Goal: Task Accomplishment & Management: Use online tool/utility

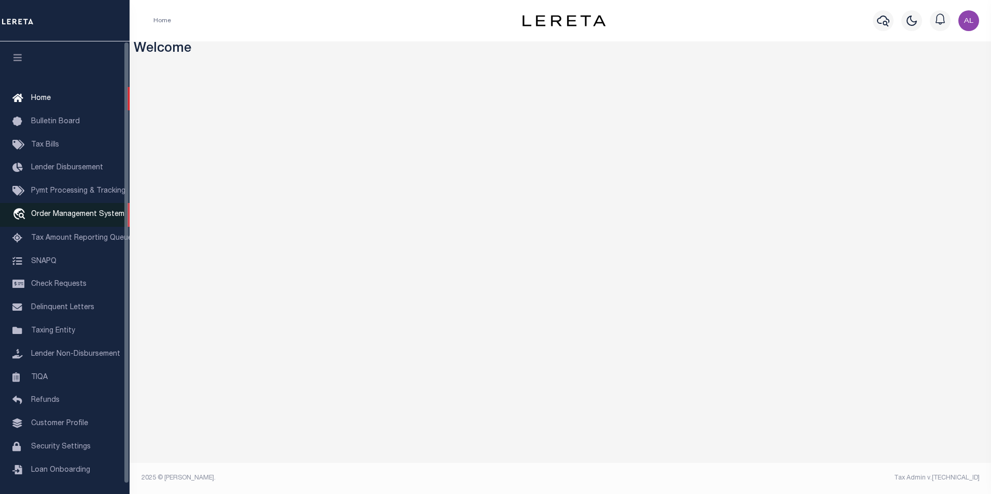
click at [56, 214] on span "Order Management System" at bounding box center [77, 214] width 93 height 7
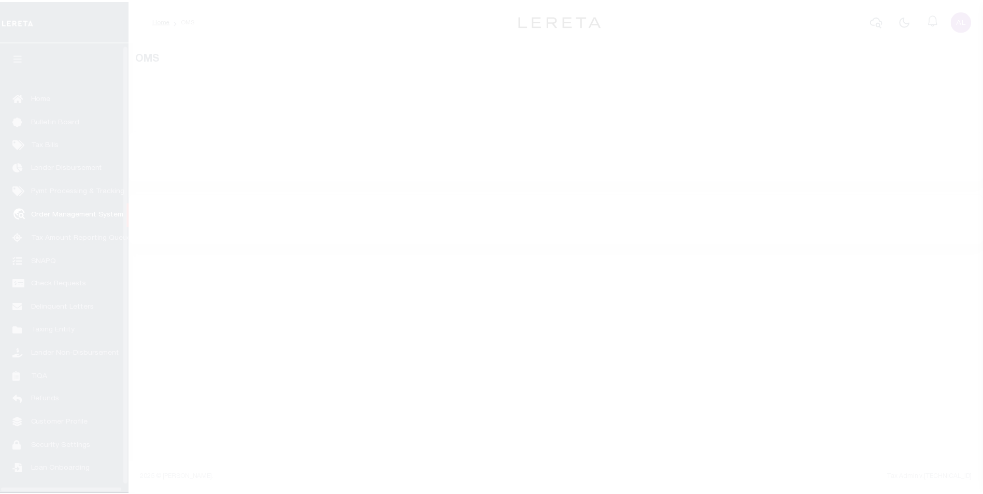
scroll to position [10, 0]
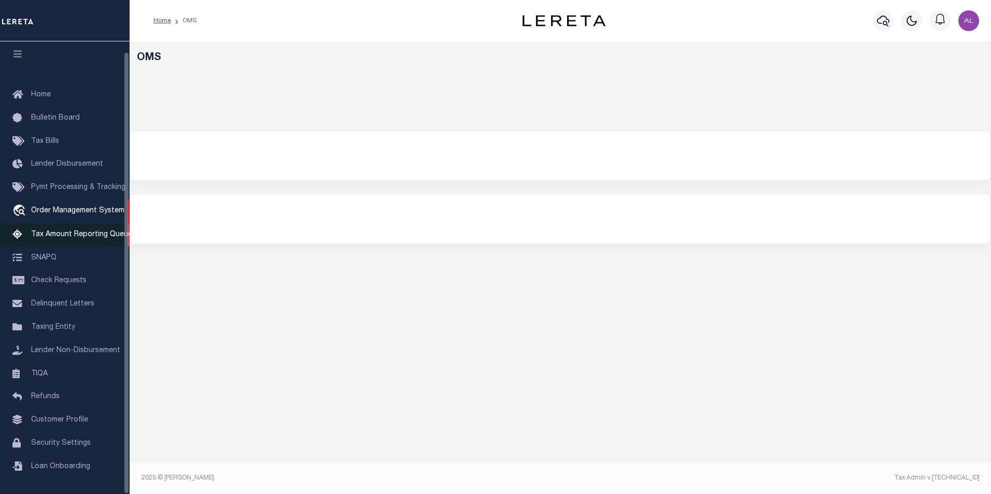
select select "200"
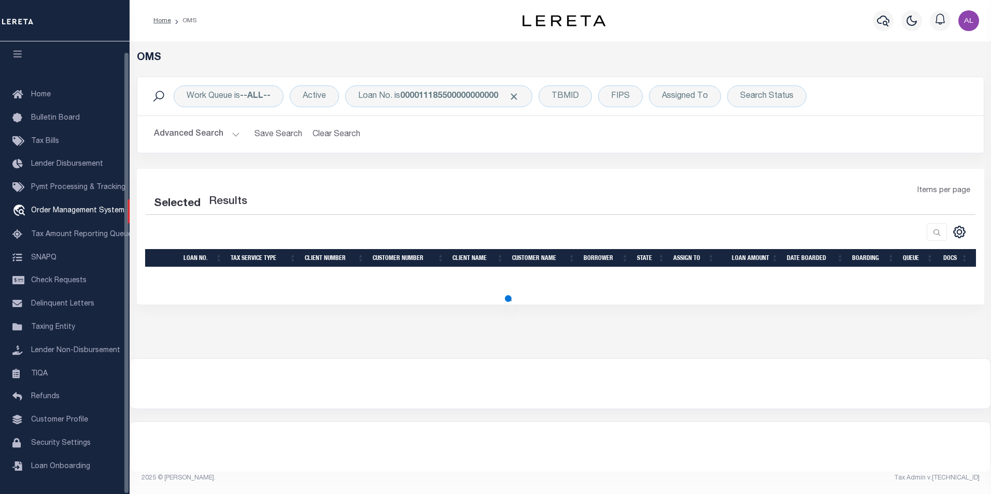
select select "200"
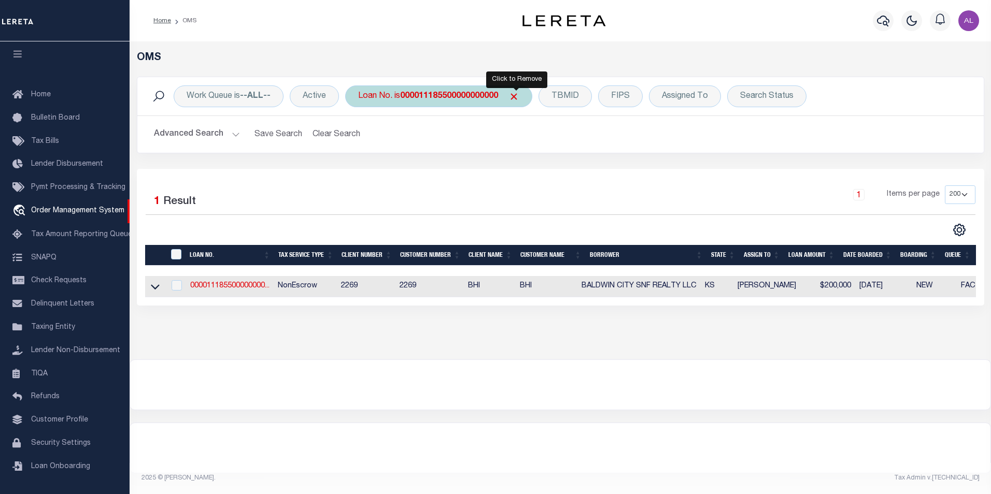
click at [515, 100] on span "Click to Remove" at bounding box center [513, 96] width 11 height 11
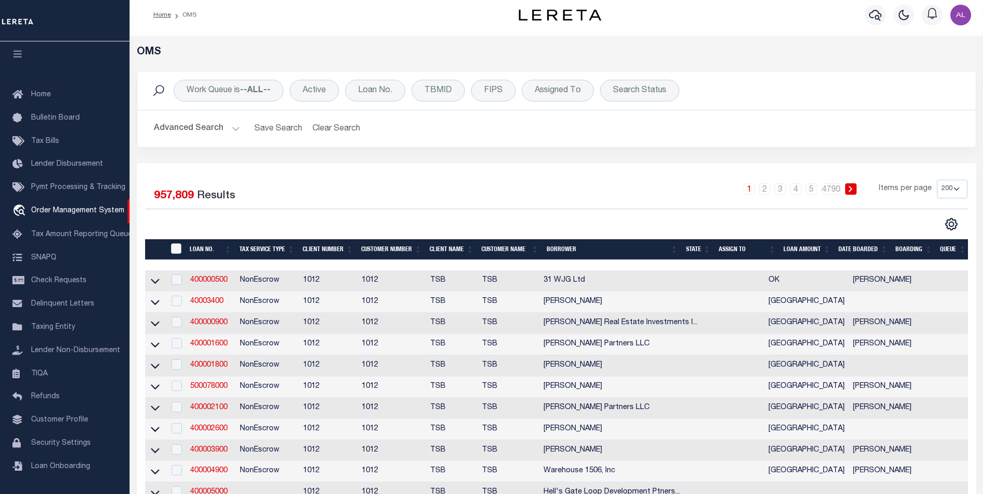
scroll to position [68, 0]
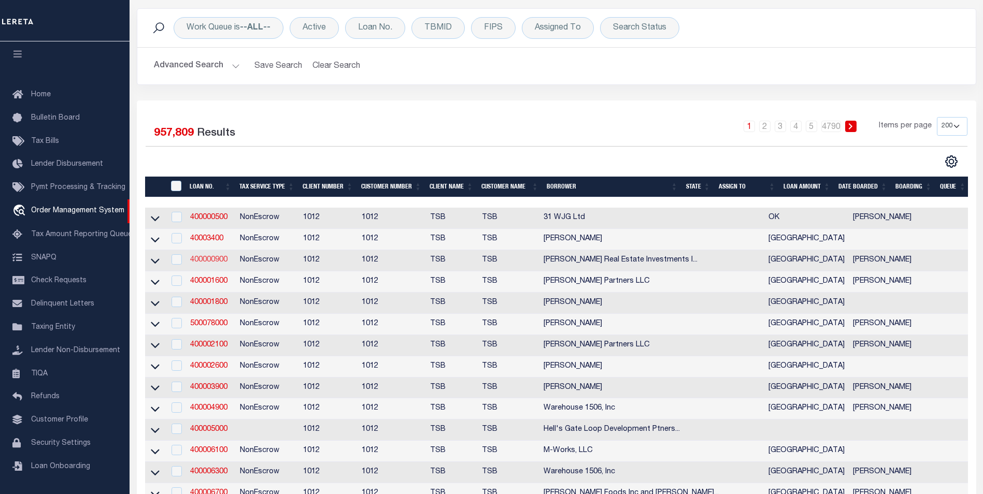
click at [218, 264] on link "400000900" at bounding box center [208, 260] width 37 height 7
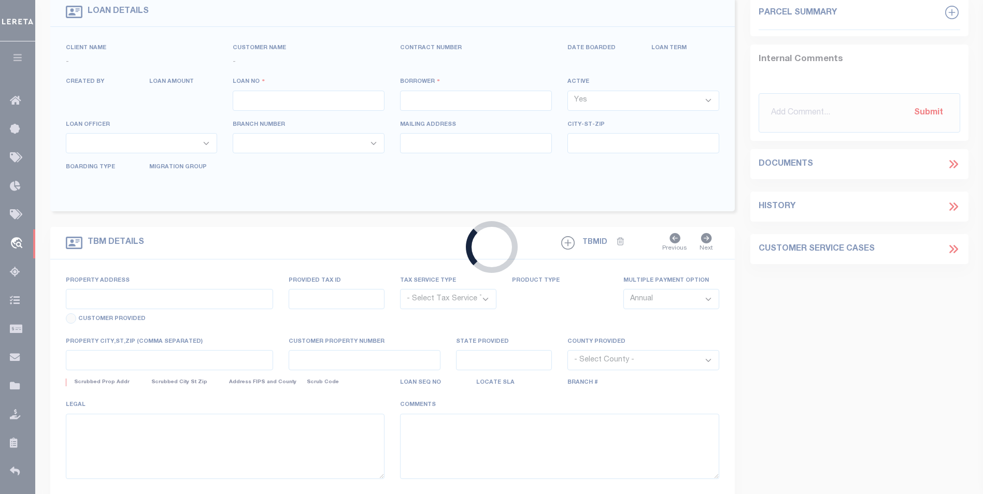
type input "400000900"
type input "Gary Elam Real Estate Investments Inc"
select select "False"
select select
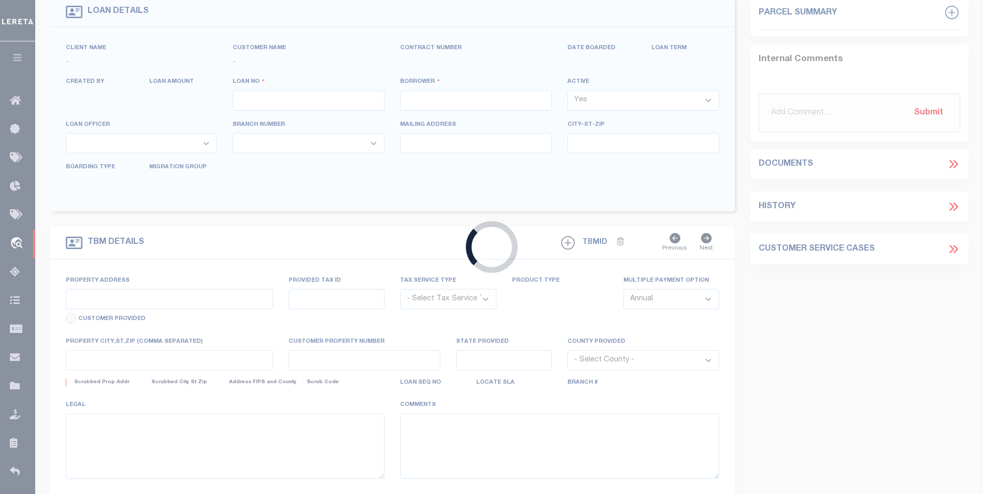
select select "NonEscrow"
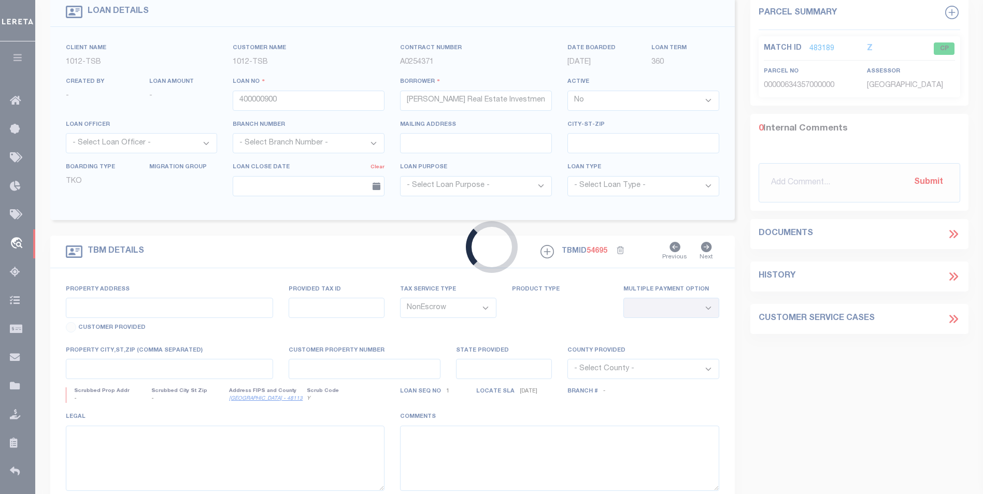
select select "4117"
type input "1025 Slocum"
select select
type input "Dallas TX 75207"
type input "[GEOGRAPHIC_DATA]"
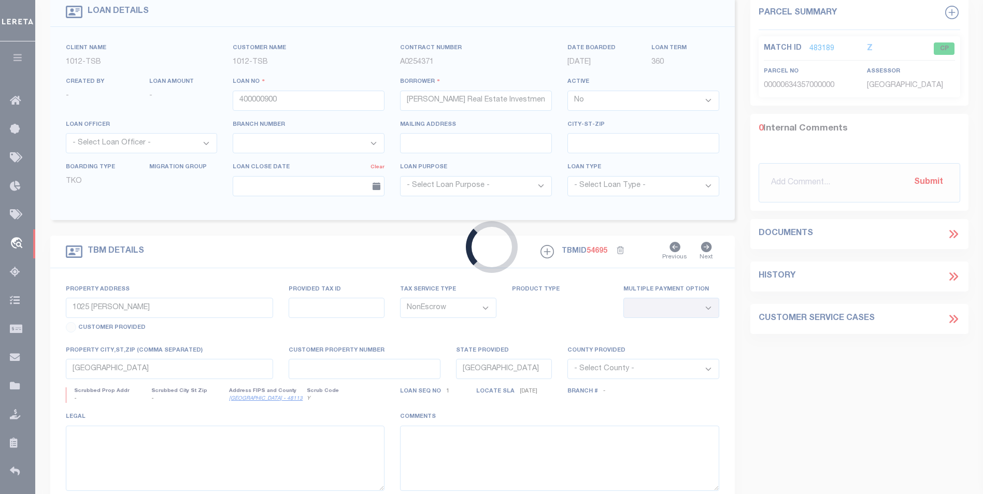
select select "Dallas"
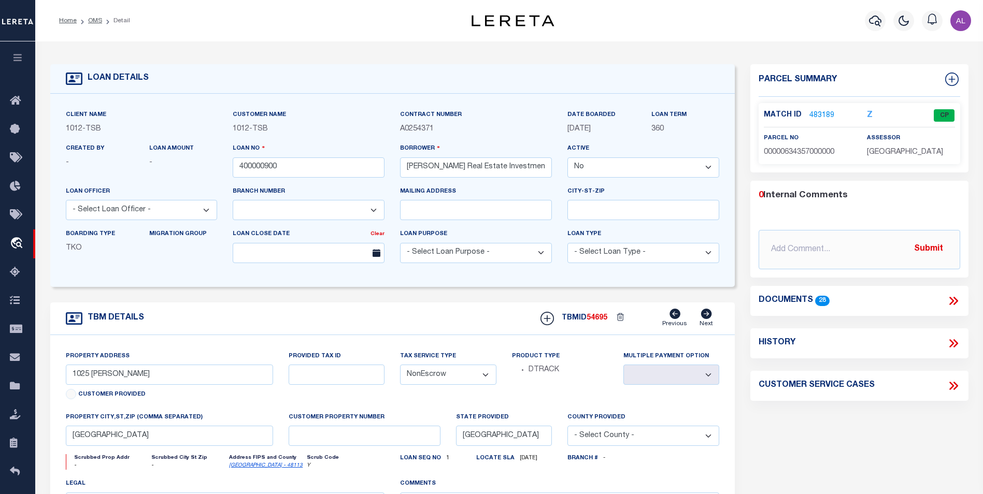
click at [591, 131] on span "03/29/2011" at bounding box center [579, 128] width 23 height 7
click at [576, 128] on span "[DATE]" at bounding box center [579, 128] width 23 height 7
click at [817, 112] on link "483189" at bounding box center [822, 115] width 25 height 11
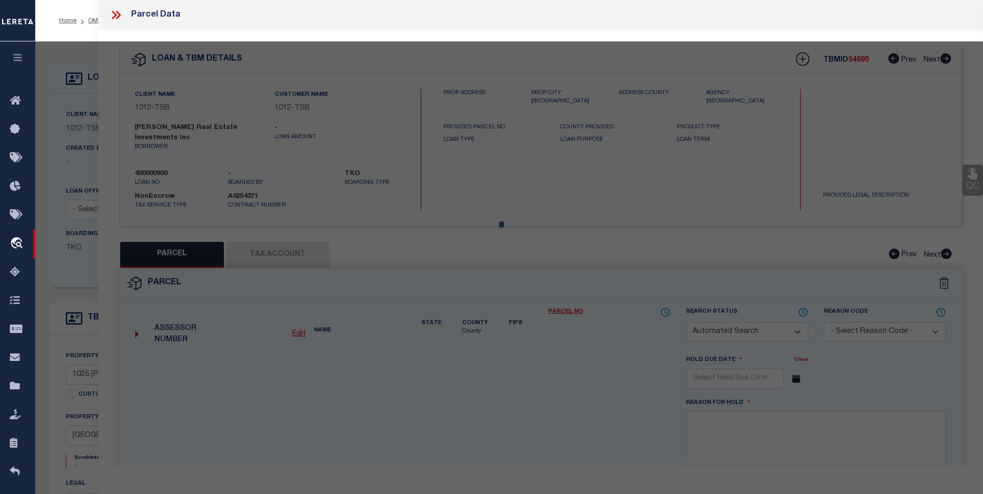
checkbox input "false"
select select "CP"
type input "SCRANTON HOLDINGS CORP"
type input "00000634357000000"
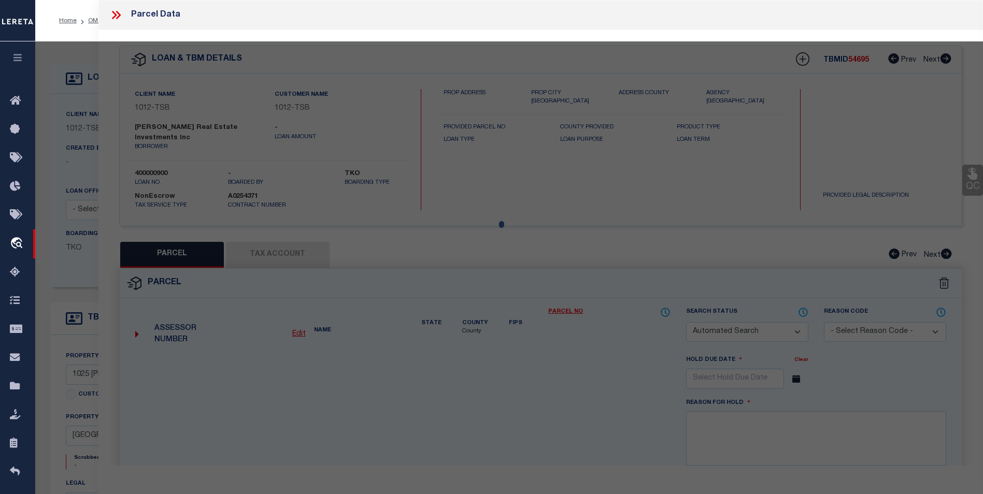
type input "1025 [PERSON_NAME]"
type input "DALLAS [GEOGRAPHIC_DATA]"
type textarea "[GEOGRAPHIC_DATA] 5 BLK 14/6844 PT LT 23 ;45X200 45FR LOT 22 INT201400200849 DD…"
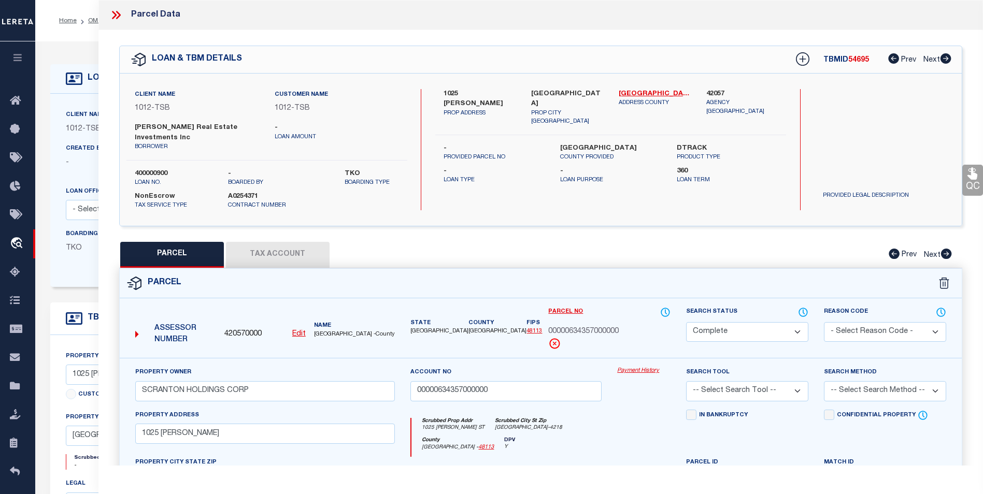
click at [651, 374] on link "Payment History" at bounding box center [643, 371] width 53 height 9
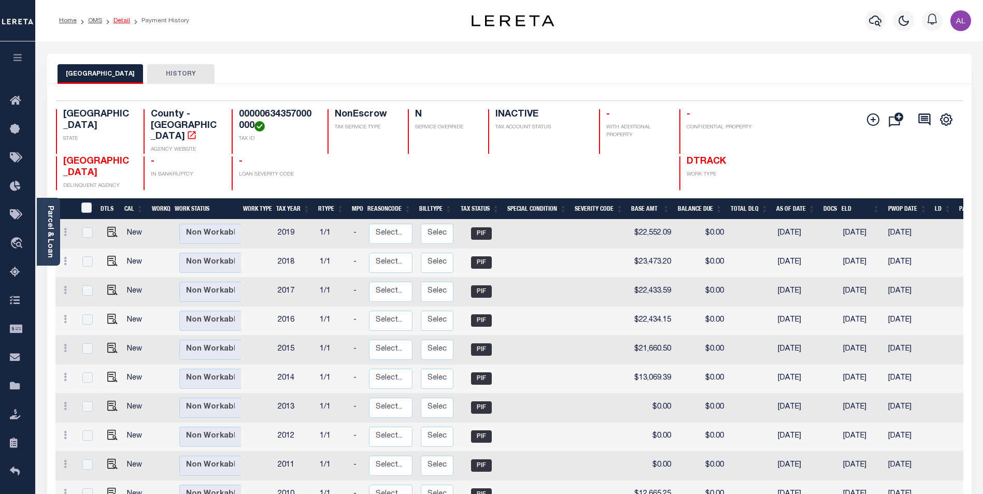
click at [128, 22] on link "Detail" at bounding box center [122, 21] width 17 height 6
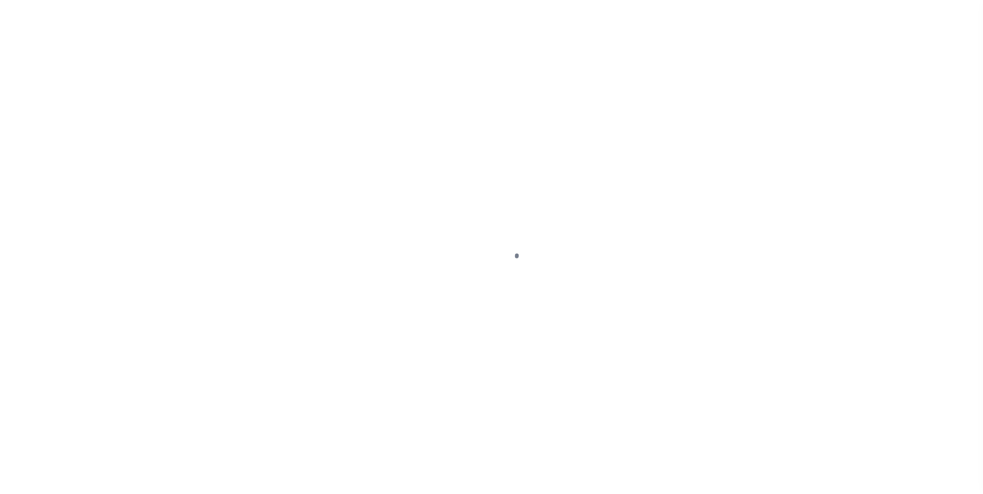
select select "False"
select select "4117"
select select "NonEscrow"
select select "Dallas"
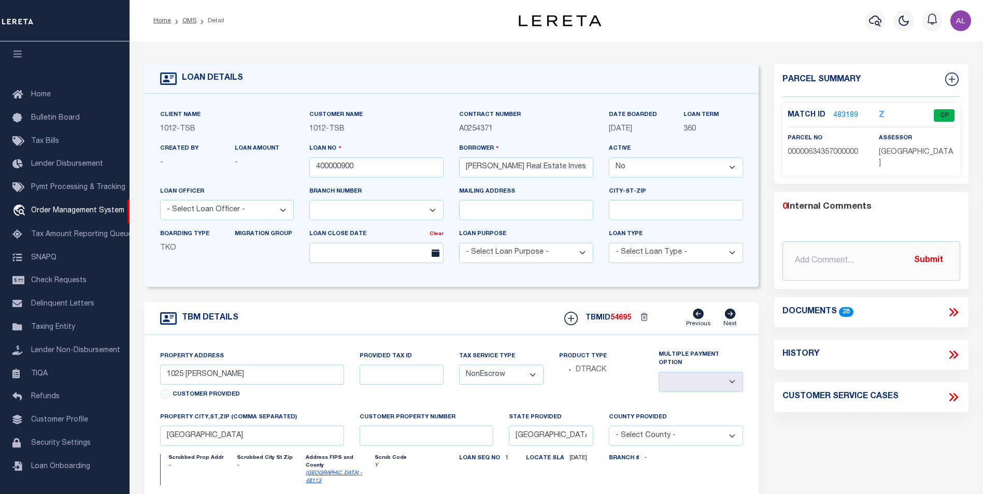
scroll to position [5, 0]
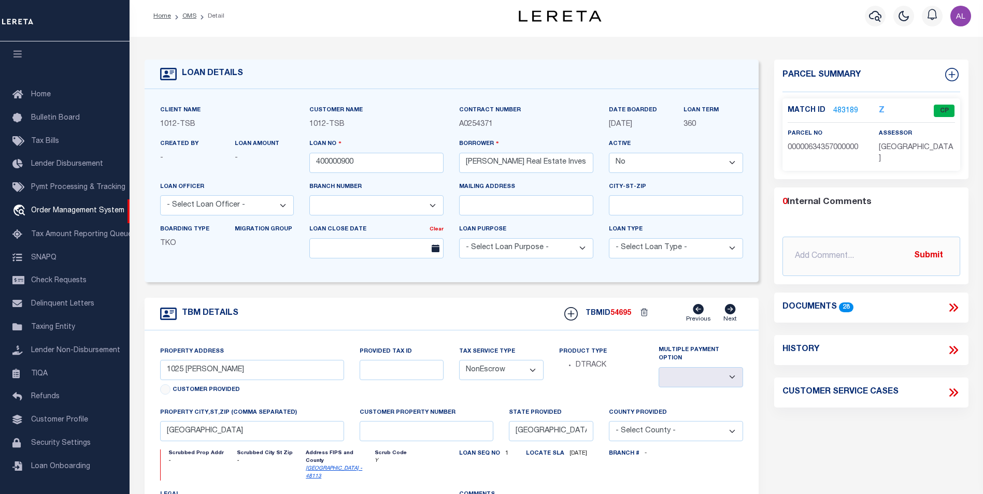
click at [844, 110] on link "483189" at bounding box center [845, 111] width 25 height 11
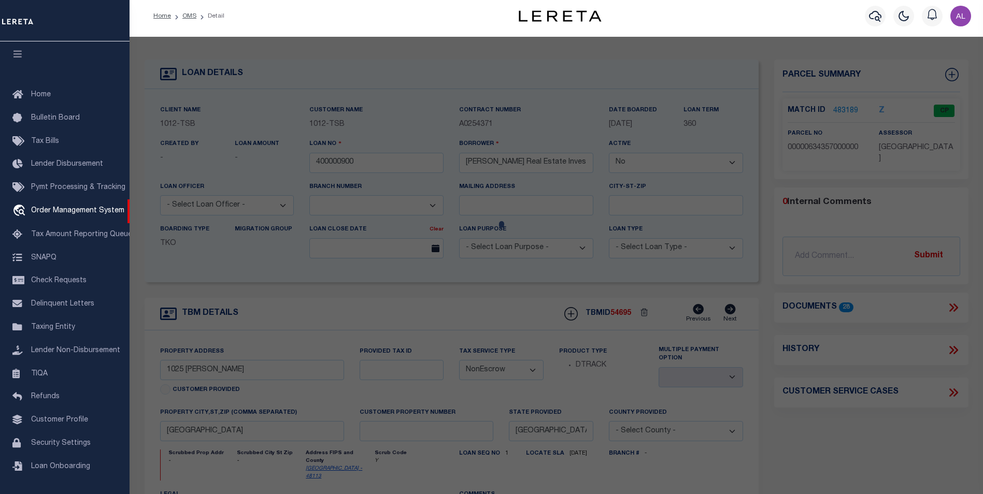
checkbox input "false"
select select "CP"
type input "SCRANTON HOLDINGS CORP"
type input "00000634357000000"
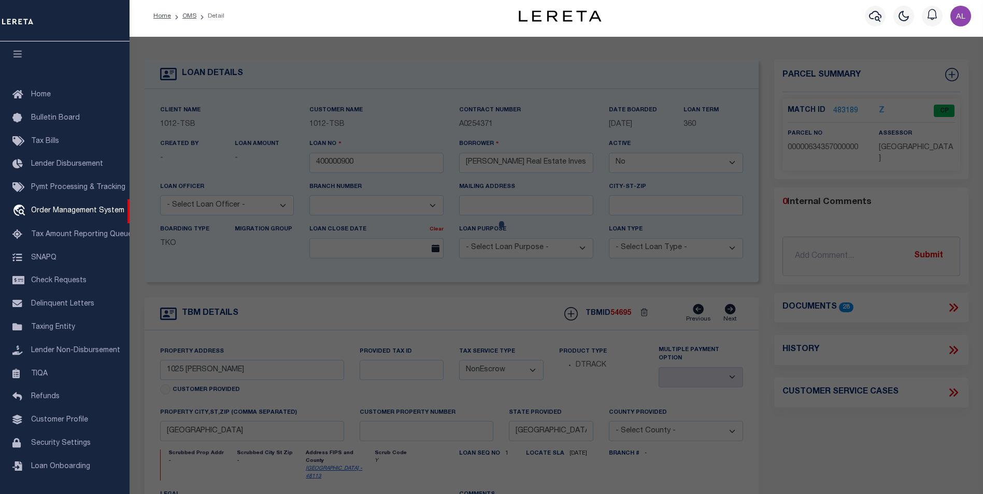
type input "1025 SLOCUM"
type input "DALLAS TX"
type textarea "TRINITY INDUSTRIAL DISTRICT 5 BLK 14/6844 PT LT 23 ;45X200 45FR LOT 22 INT20140…"
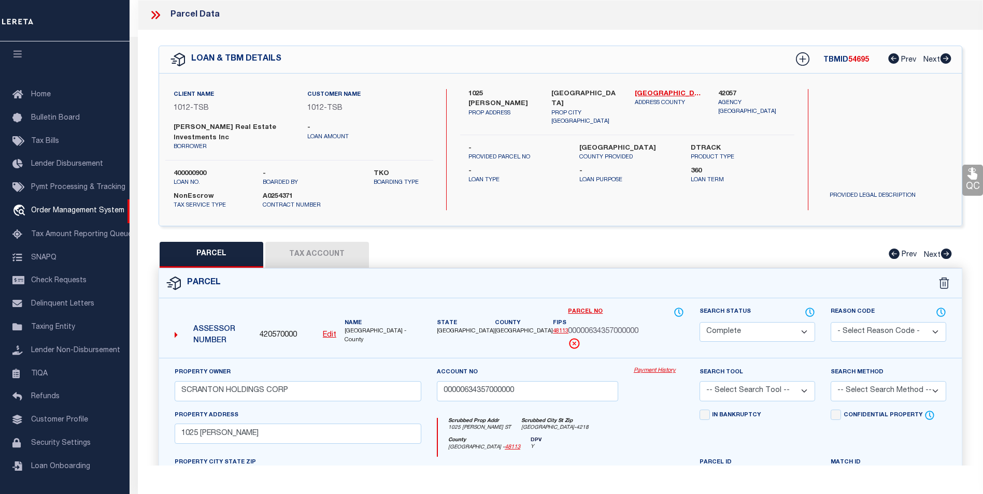
click at [278, 331] on span "420570000" at bounding box center [278, 335] width 37 height 11
copy span "420570000"
click at [158, 15] on icon at bounding box center [155, 14] width 13 height 13
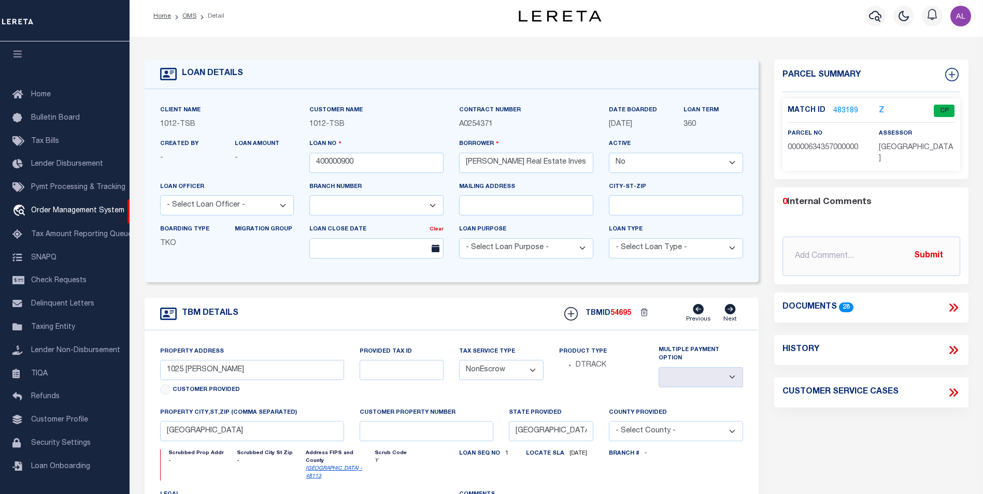
click at [627, 125] on span "03/29/2011" at bounding box center [620, 124] width 23 height 7
click at [627, 125] on span "[DATE]" at bounding box center [620, 124] width 23 height 7
click at [625, 125] on span "[DATE]" at bounding box center [620, 124] width 23 height 7
click at [843, 109] on link "483189" at bounding box center [845, 111] width 25 height 11
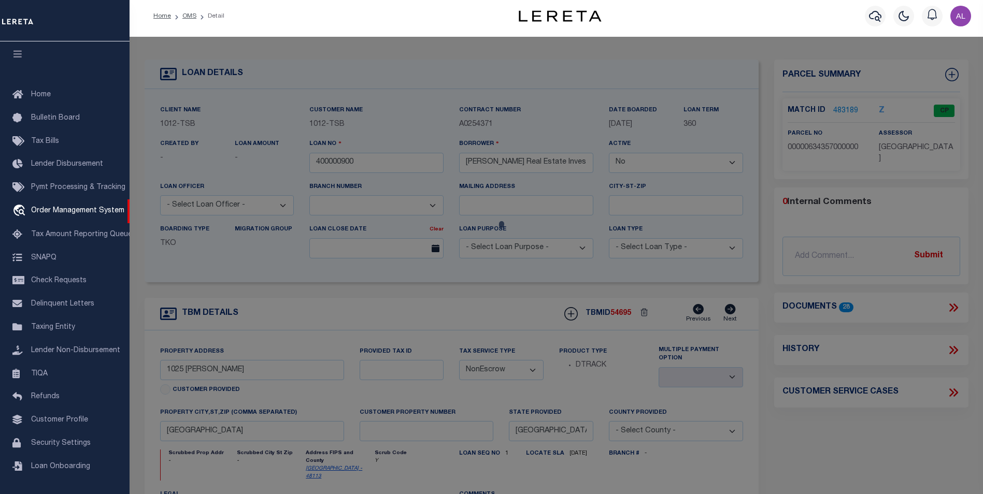
select select "AS"
checkbox input "false"
select select "CP"
type input "SCRANTON HOLDINGS CORP"
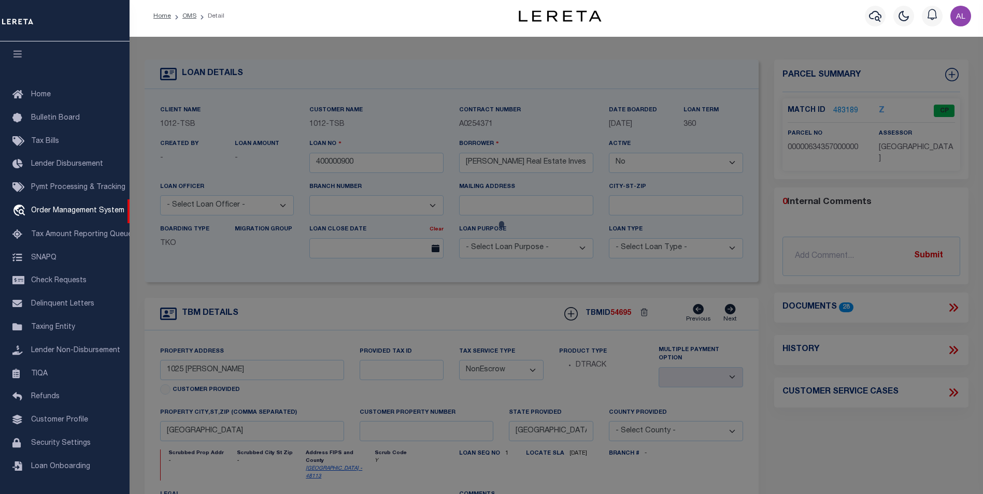
type input "00000634357000000"
type input "1025 [PERSON_NAME]"
type input "DALLAS [GEOGRAPHIC_DATA]"
type textarea "[GEOGRAPHIC_DATA] 5 BLK 14/6844 PT LT 23 ;45X200 45FR LOT 22 INT201400200849 DD…"
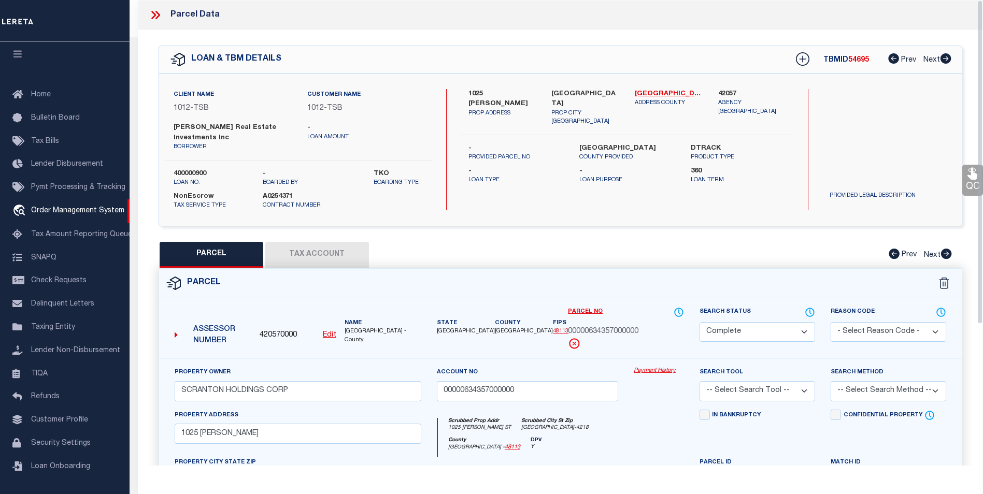
click at [653, 374] on link "Payment History" at bounding box center [659, 371] width 50 height 9
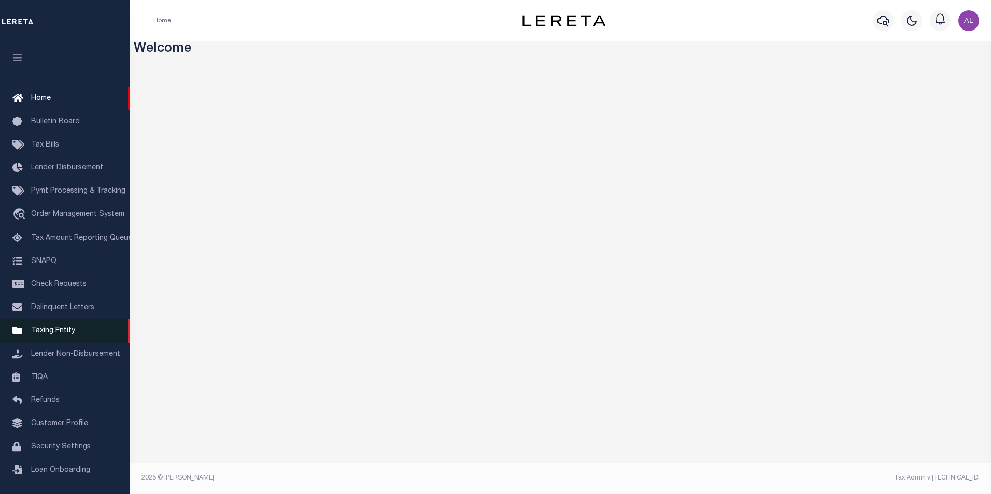
click at [75, 333] on link "Taxing Entity" at bounding box center [65, 331] width 130 height 23
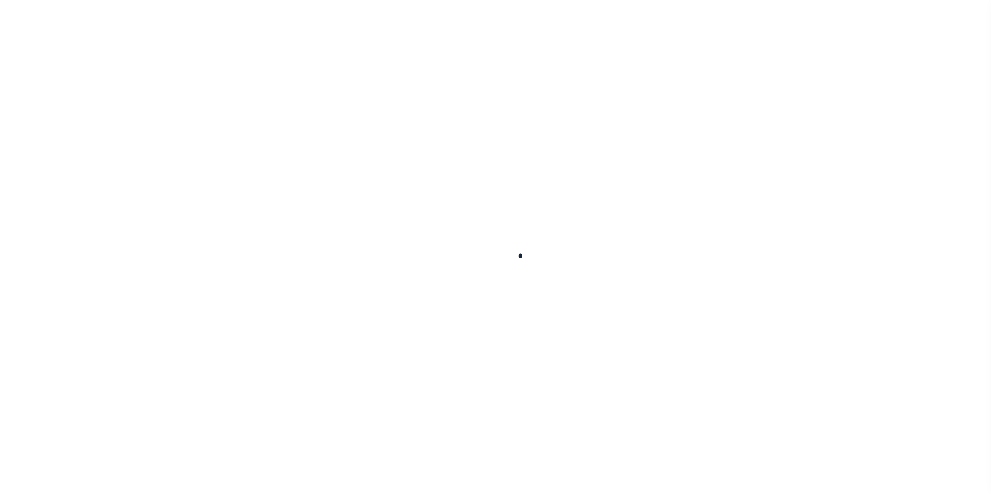
select select
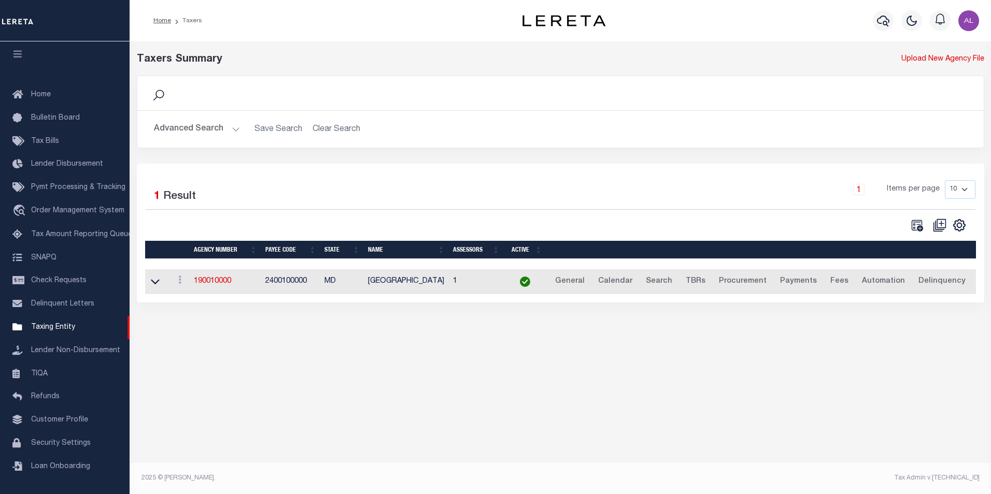
click at [241, 128] on h2 "Advanced Search Save Search Clear Search tblPayees_dynamictable_____DefaultSave…" at bounding box center [561, 129] width 830 height 20
click at [236, 128] on button "Advanced Search" at bounding box center [197, 129] width 86 height 20
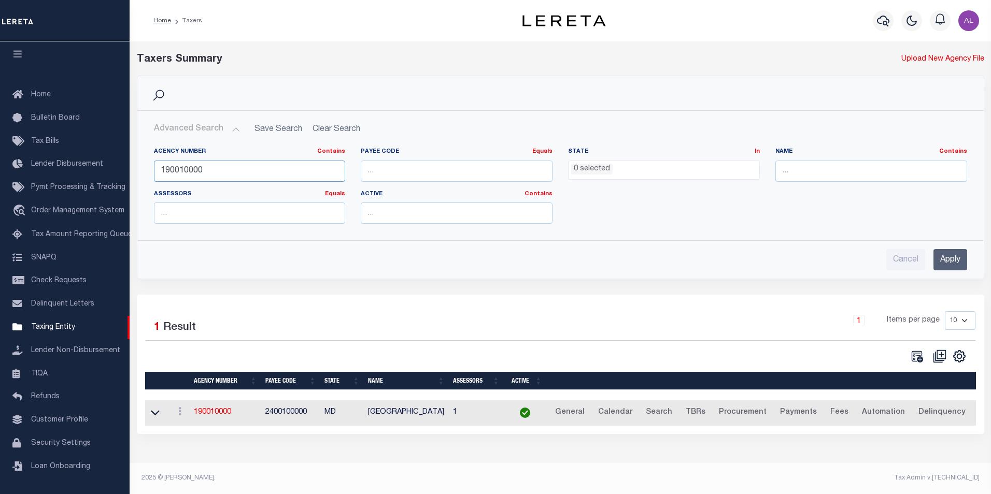
click at [229, 162] on input "190010000" at bounding box center [250, 171] width 192 height 21
paste input "42057"
type input "420570000"
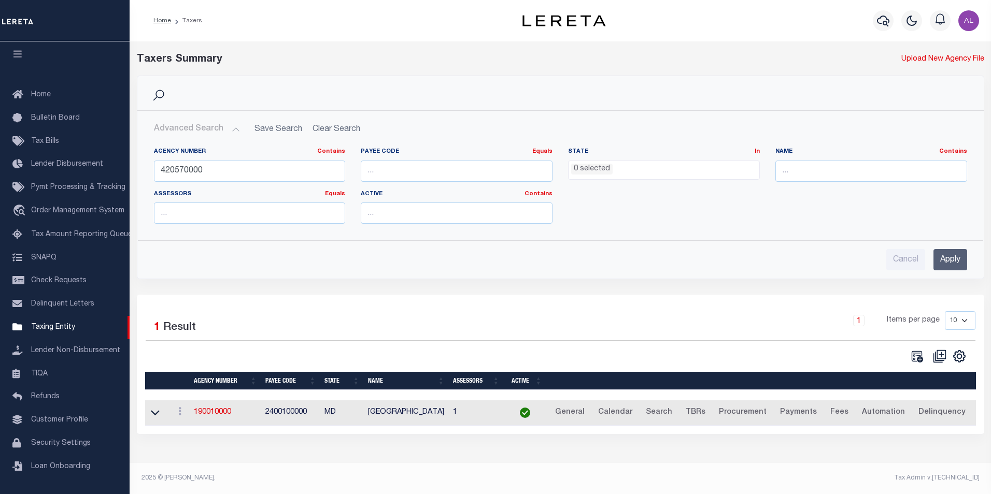
click at [943, 267] on input "Apply" at bounding box center [951, 259] width 34 height 21
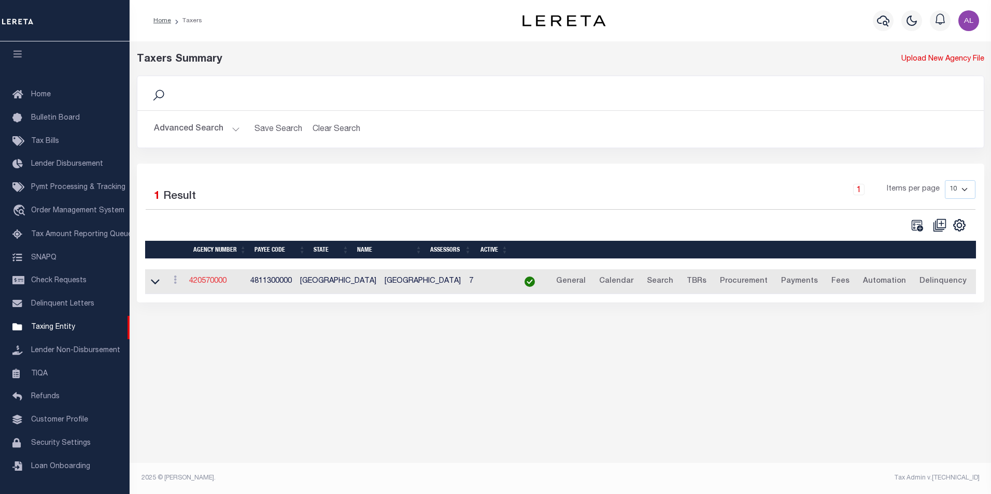
click at [203, 284] on link "420570000" at bounding box center [207, 281] width 37 height 7
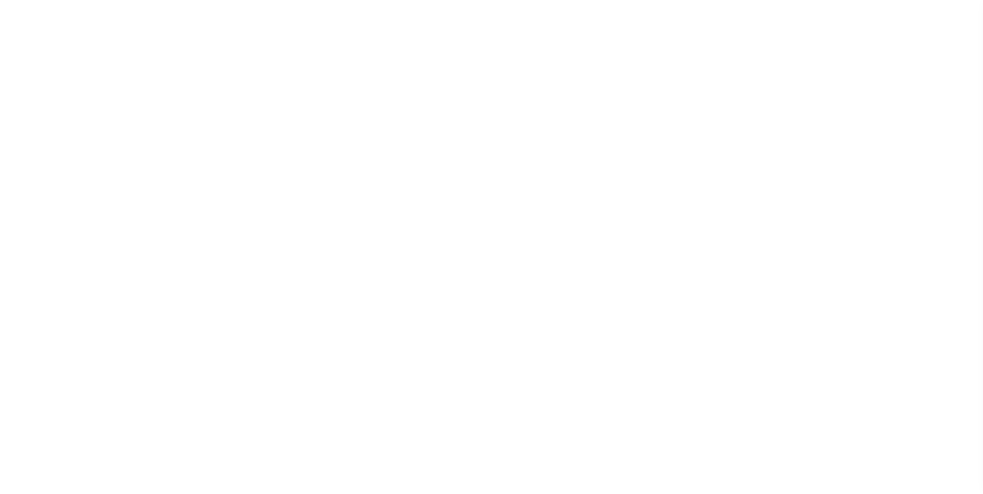
select select
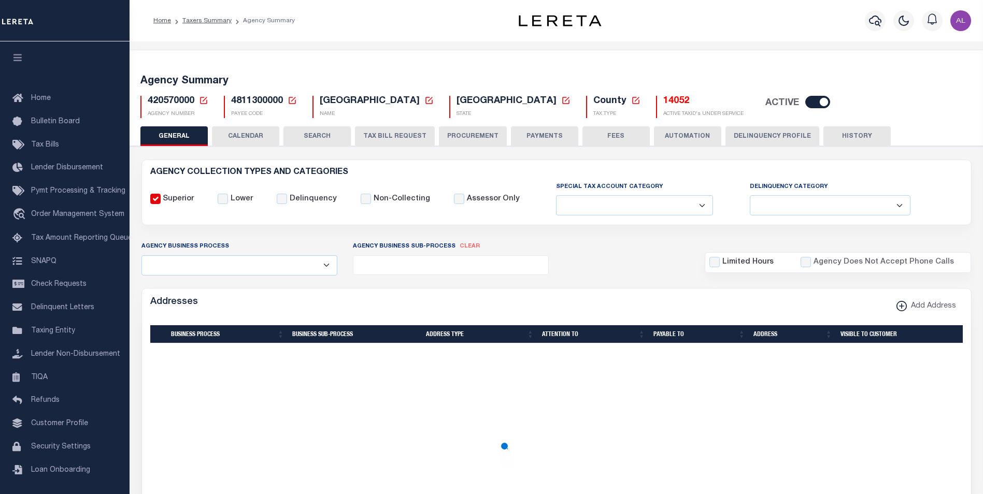
click at [246, 135] on button "CALENDAR" at bounding box center [245, 136] width 67 height 20
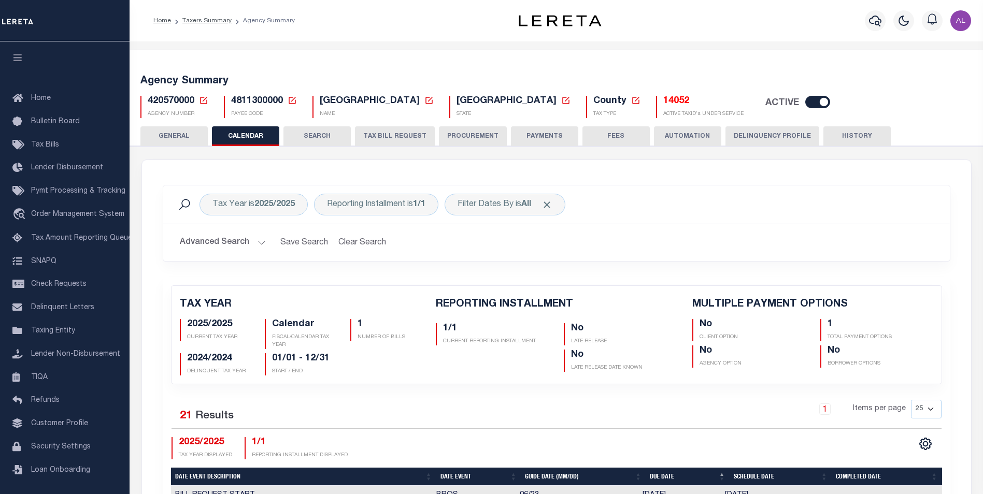
checkbox input "false"
type input "1"
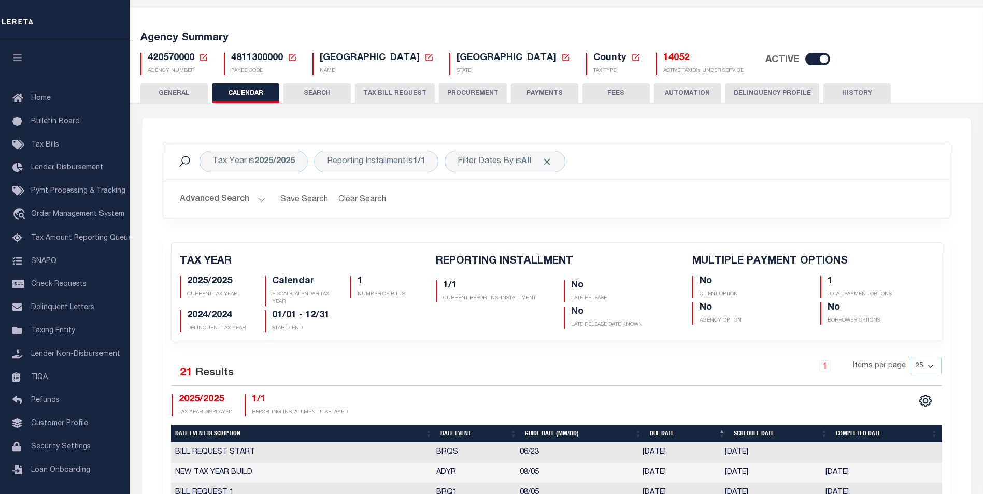
scroll to position [53, 0]
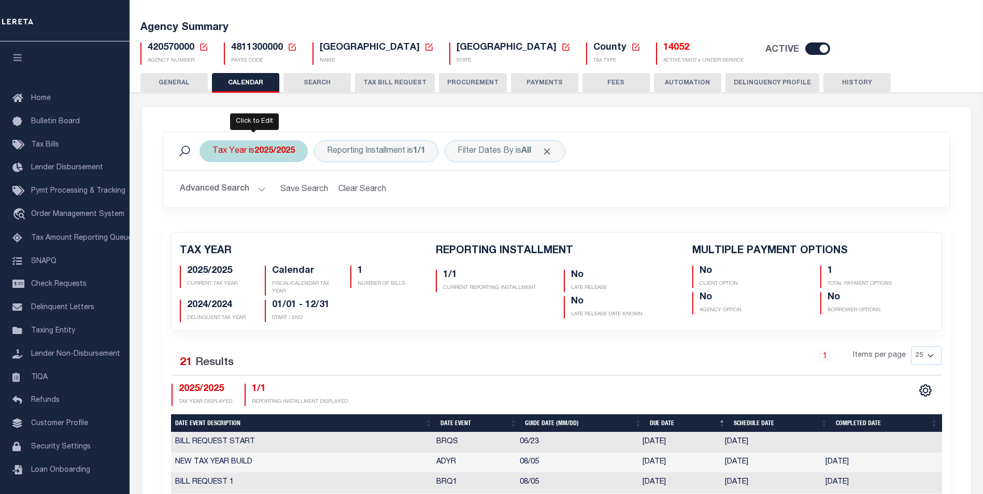
click at [285, 148] on b "2025/2025" at bounding box center [275, 151] width 40 height 8
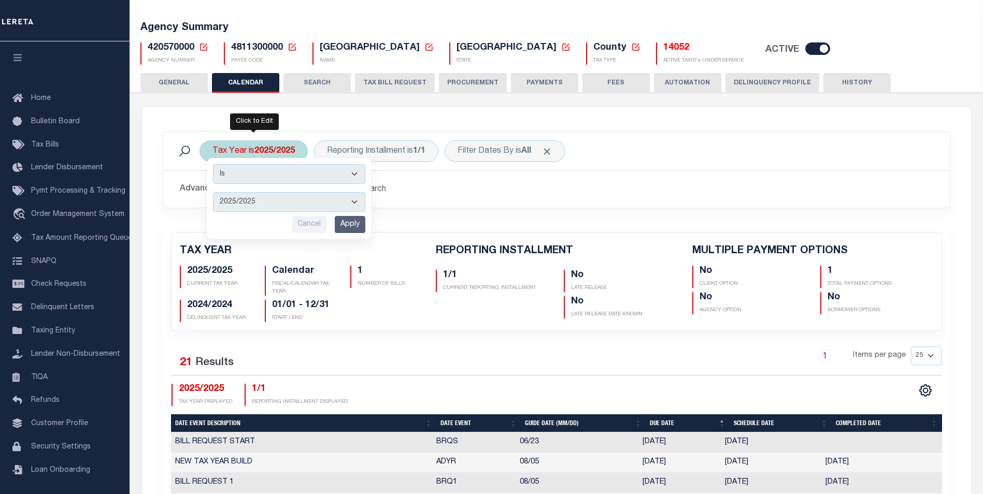
click at [347, 202] on select "2026/2026 2025/2025 2024/2024 2023/2023 2022/2022 2021/2021 2020/2020 2019/2019…" at bounding box center [289, 202] width 152 height 20
select select "2011/2011"
click at [213, 192] on select "2026/2026 2025/2025 2024/2024 2023/2023 2022/2022 2021/2021 2020/2020 2019/2019…" at bounding box center [289, 202] width 152 height 20
click at [354, 228] on input "Apply" at bounding box center [350, 224] width 31 height 17
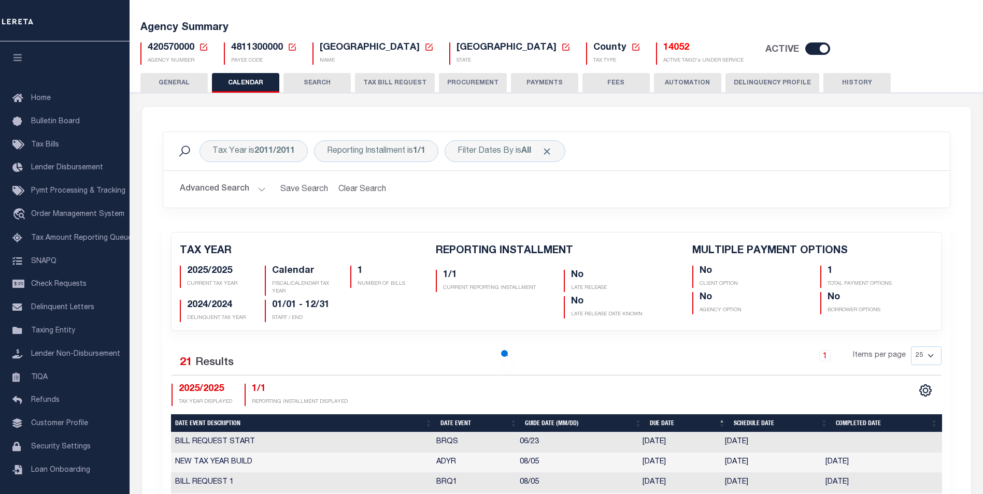
checkbox input "false"
drag, startPoint x: 188, startPoint y: 271, endPoint x: 230, endPoint y: 273, distance: 42.0
click at [230, 273] on h5 "2025/2025" at bounding box center [218, 271] width 63 height 11
drag, startPoint x: 189, startPoint y: 307, endPoint x: 221, endPoint y: 308, distance: 32.7
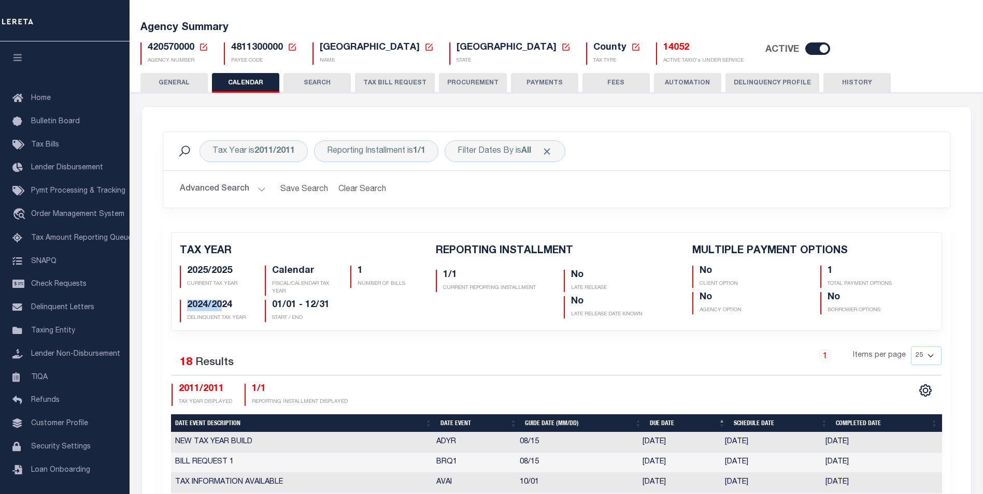
click at [221, 308] on h5 "2024/2024" at bounding box center [218, 305] width 63 height 11
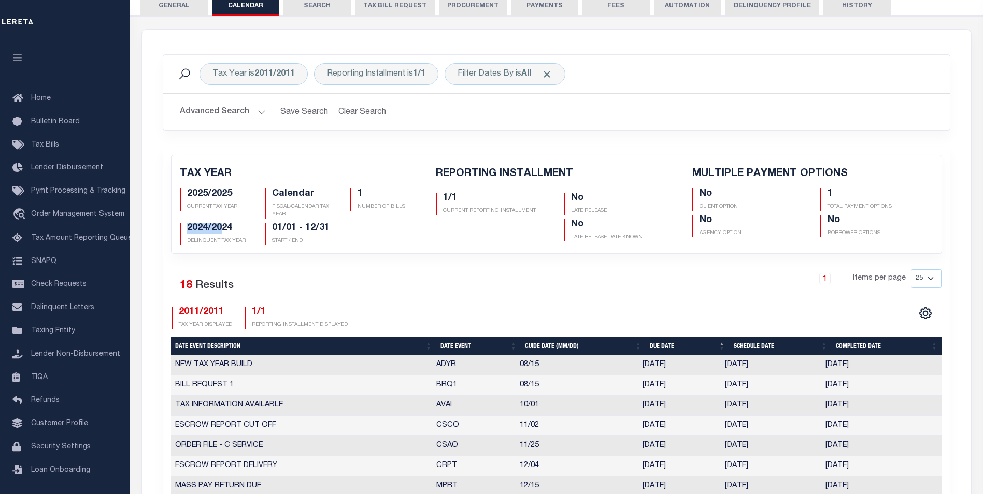
scroll to position [130, 0]
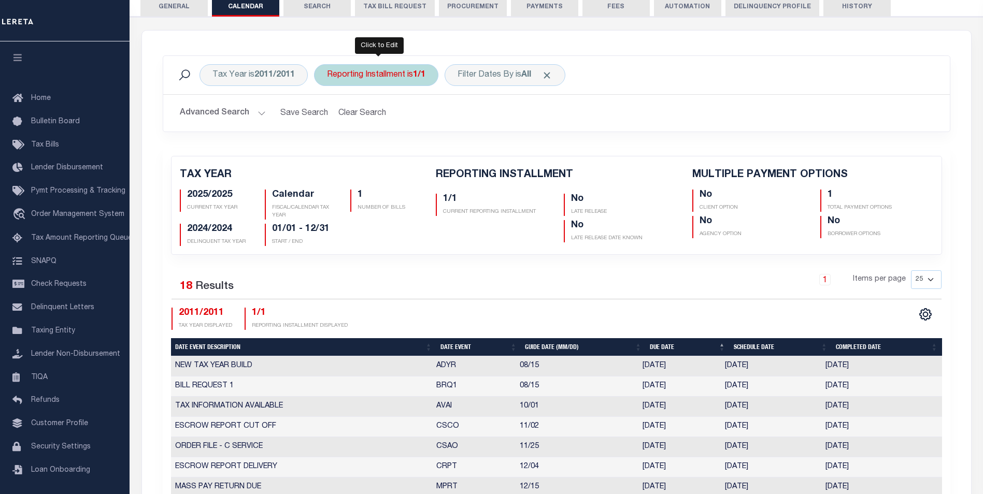
click at [401, 82] on div "Reporting Installment is 1/1" at bounding box center [376, 75] width 124 height 22
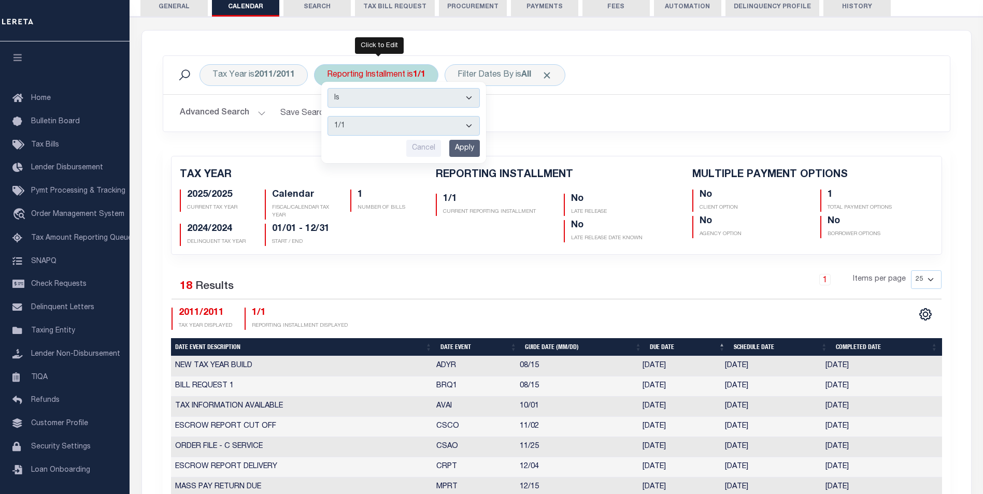
click at [396, 125] on select "1/1" at bounding box center [404, 126] width 152 height 20
click at [520, 108] on h2 "Advanced Search Save Search Clear Search PayeeReportingEventDatesGridWrapper_dy…" at bounding box center [557, 113] width 770 height 20
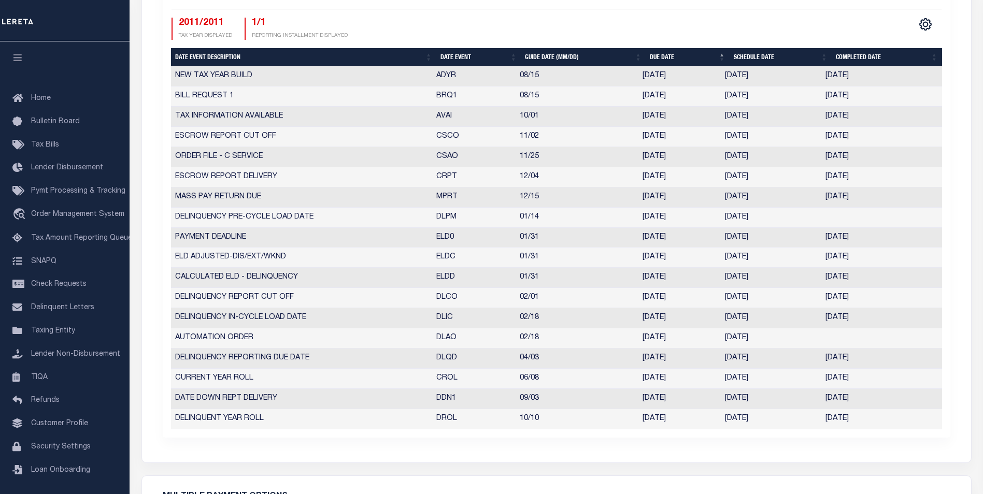
scroll to position [448, 0]
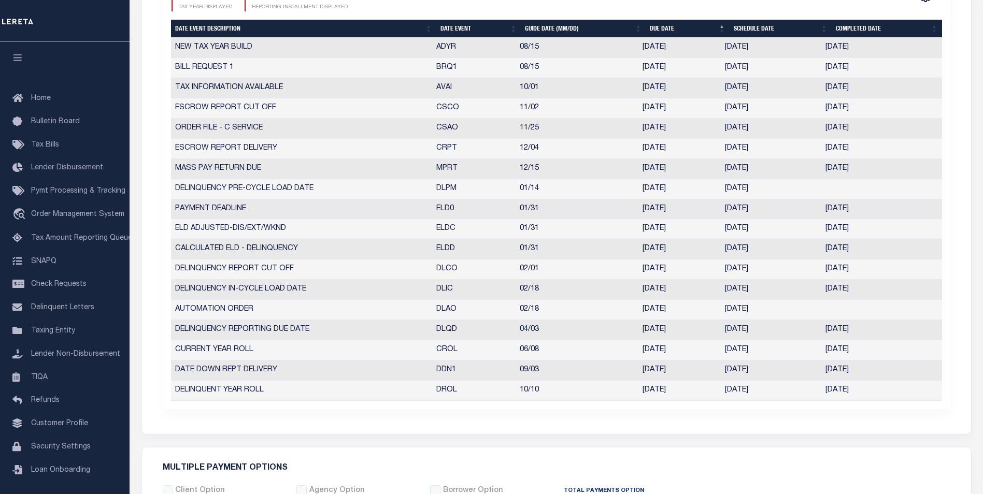
click at [638, 348] on td "06/08" at bounding box center [577, 351] width 123 height 20
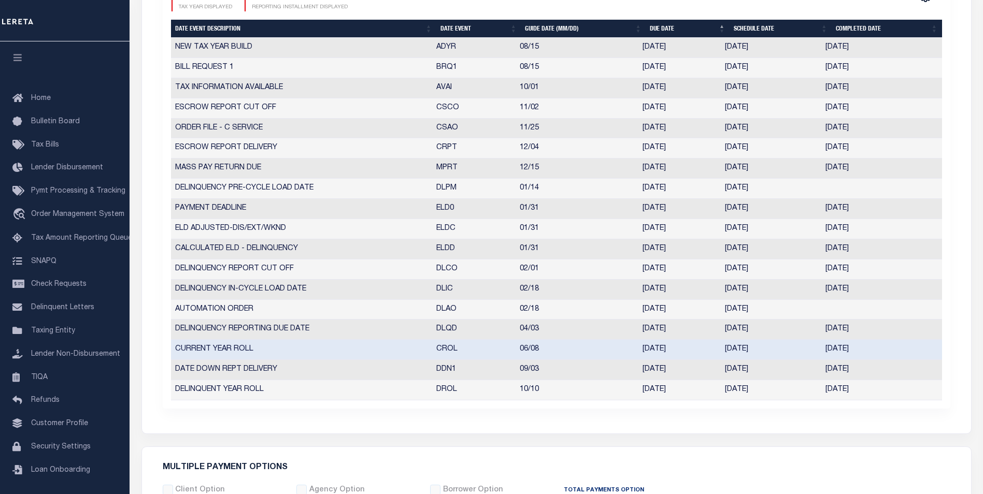
click at [740, 346] on td "06/08/2012" at bounding box center [771, 350] width 101 height 20
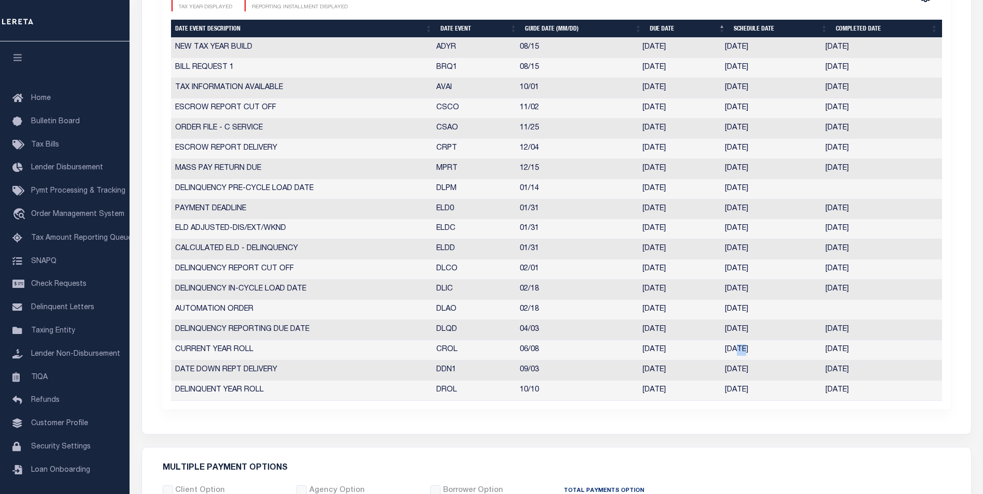
click at [740, 346] on td "06/08/2012" at bounding box center [771, 351] width 101 height 20
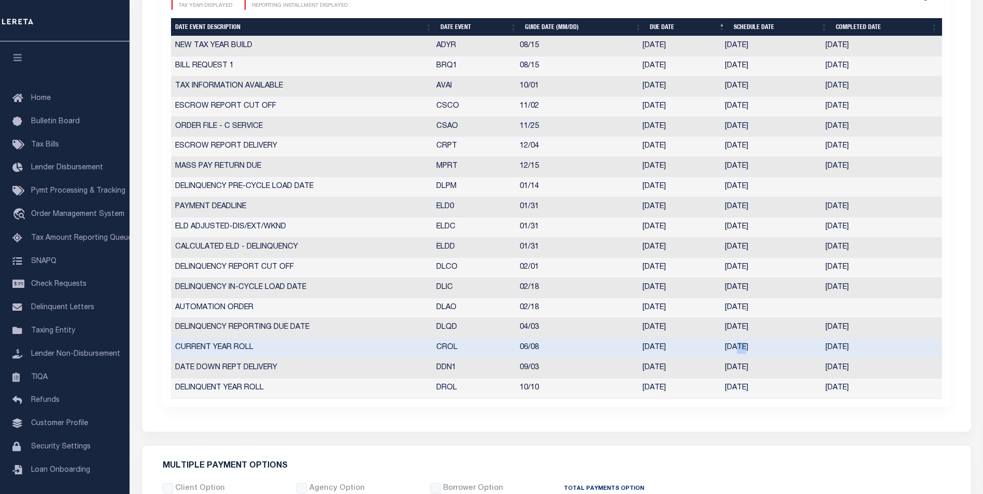
scroll to position [447, 0]
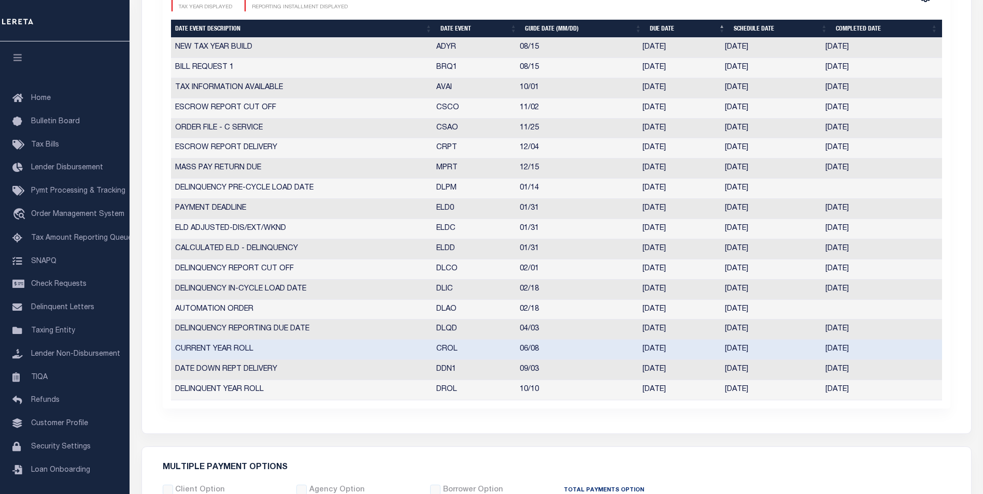
click at [746, 350] on td "06/08/2012" at bounding box center [771, 350] width 101 height 20
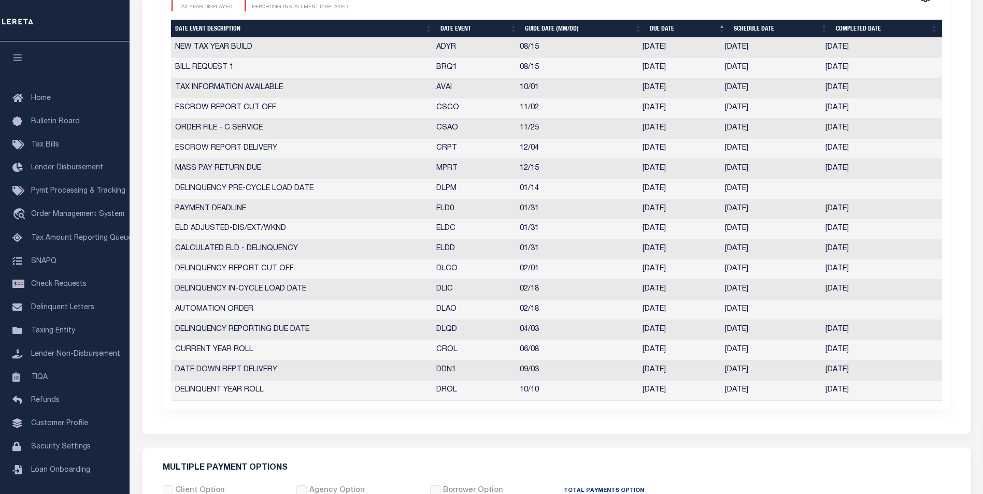
click at [746, 350] on td "06/08/2012" at bounding box center [771, 351] width 101 height 20
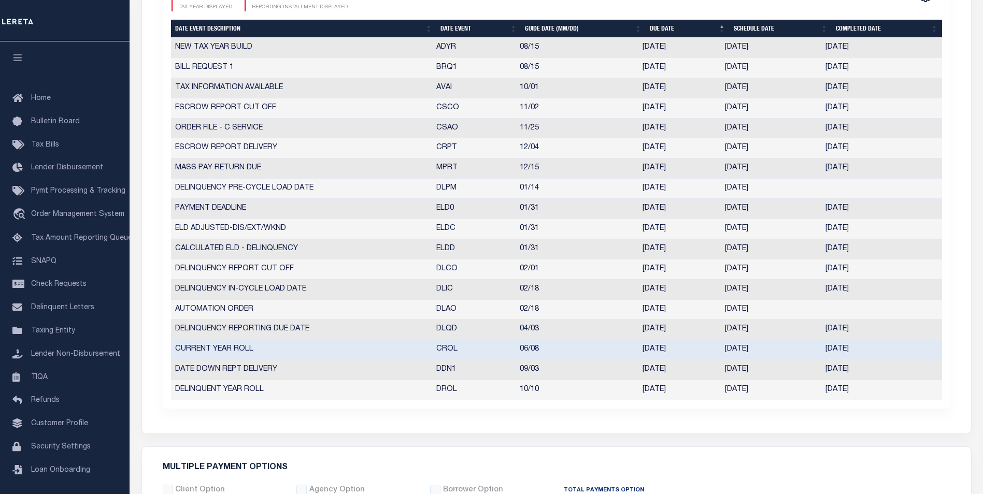
click at [732, 350] on td "06/08/2012" at bounding box center [771, 350] width 101 height 20
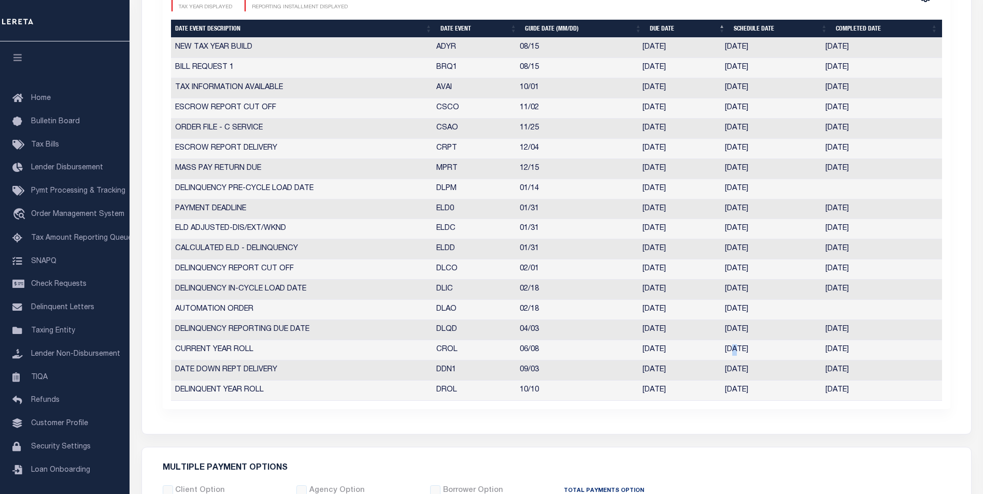
click at [732, 350] on td "06/08/2012" at bounding box center [771, 351] width 101 height 20
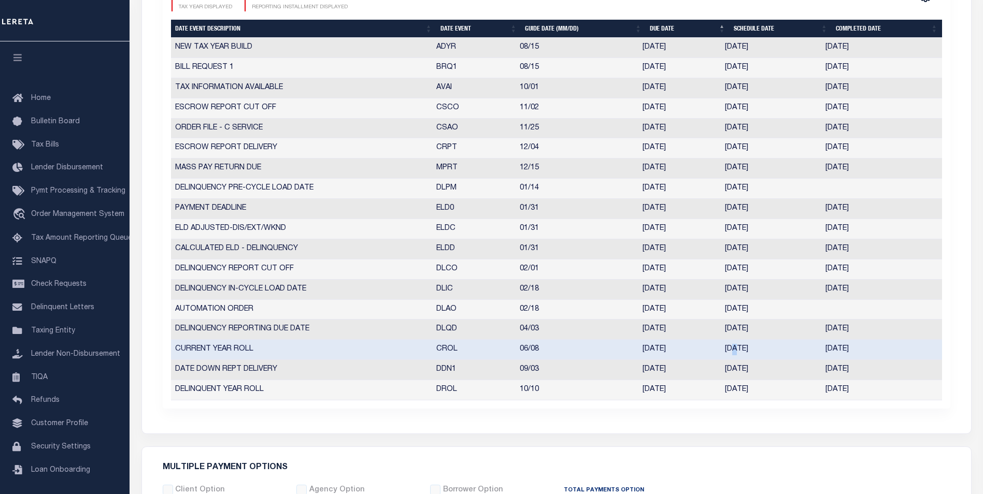
click at [761, 351] on td "06/08/2012" at bounding box center [771, 350] width 101 height 20
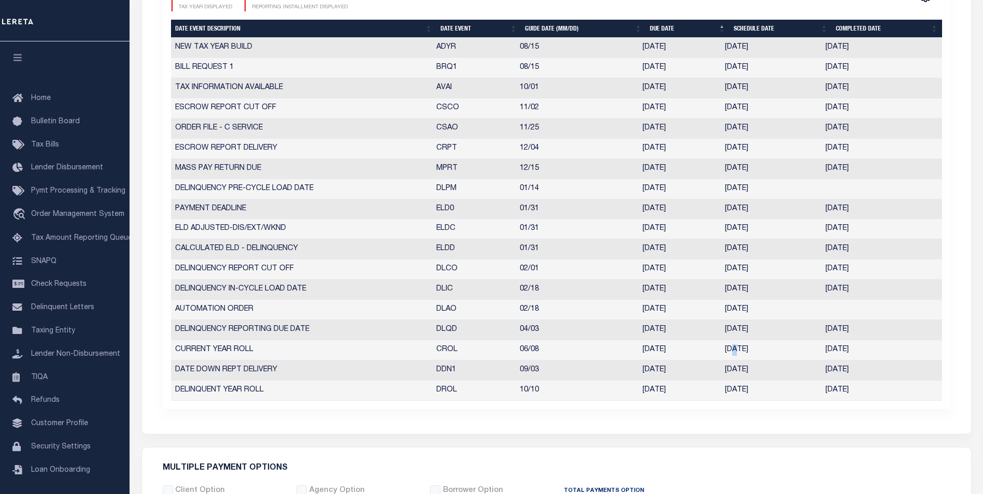
click at [761, 351] on td "06/08/2012" at bounding box center [771, 351] width 101 height 20
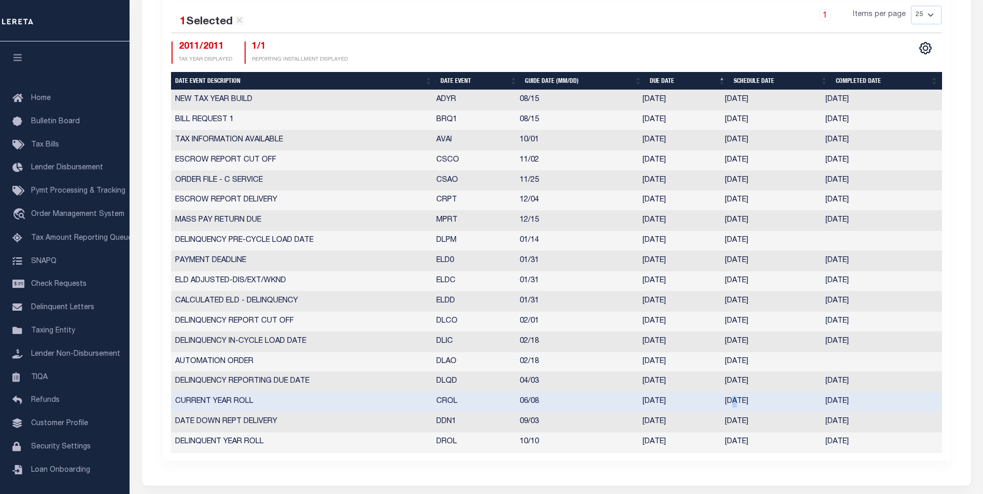
scroll to position [274, 0]
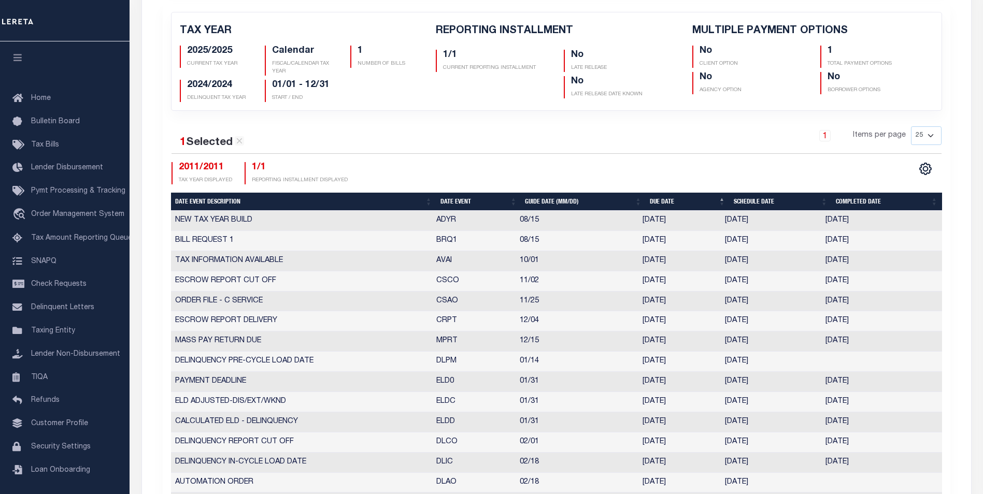
click at [218, 97] on p "DELINQUENT TAX YEAR" at bounding box center [218, 98] width 63 height 8
click at [237, 97] on p "DELINQUENT TAX YEAR" at bounding box center [218, 98] width 63 height 8
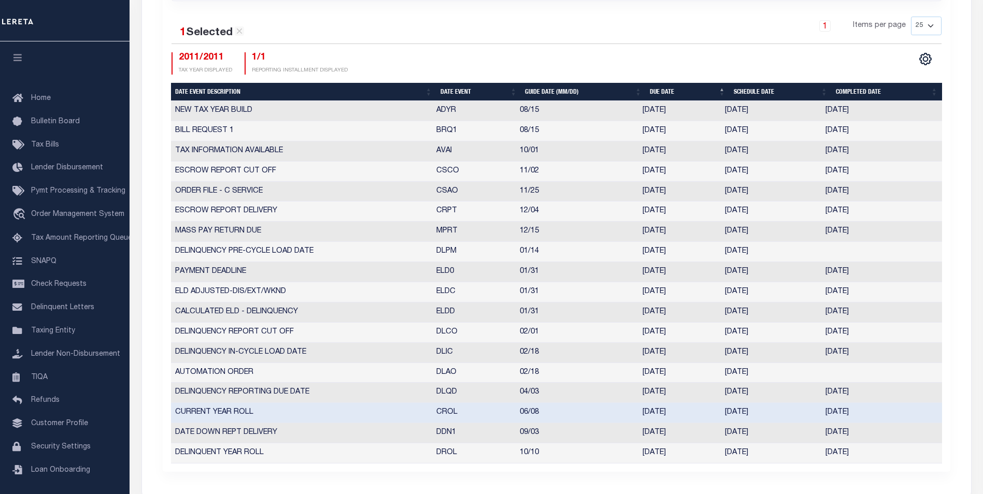
scroll to position [456, 0]
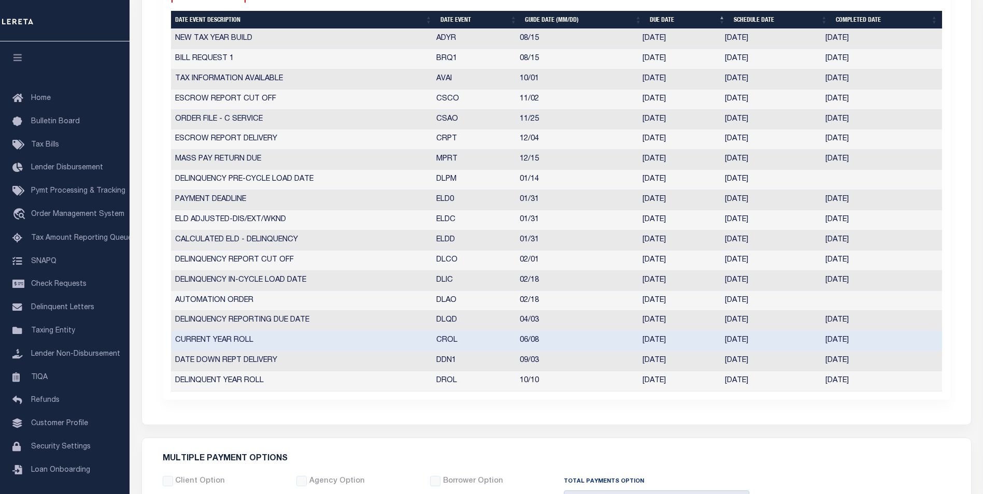
click at [740, 343] on td "06/08/2012" at bounding box center [771, 341] width 101 height 20
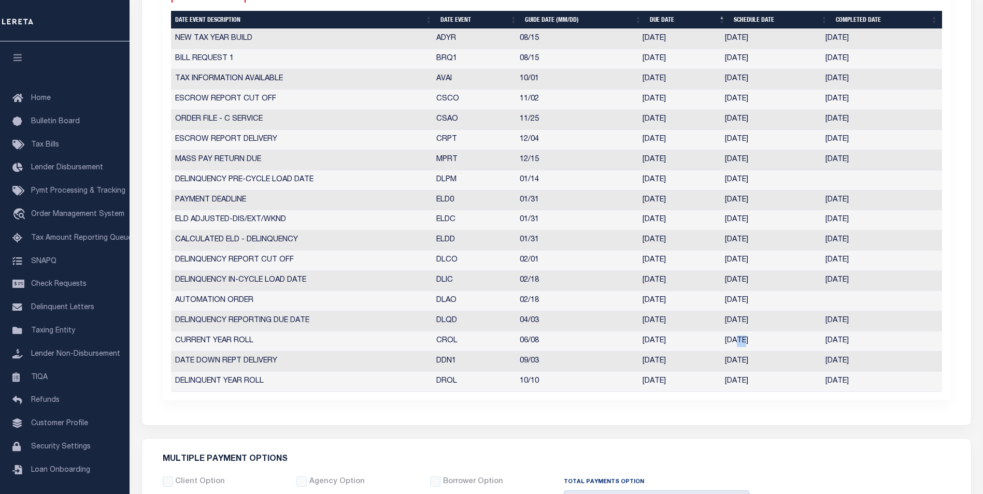
click at [740, 343] on td "06/08/2012" at bounding box center [771, 342] width 101 height 20
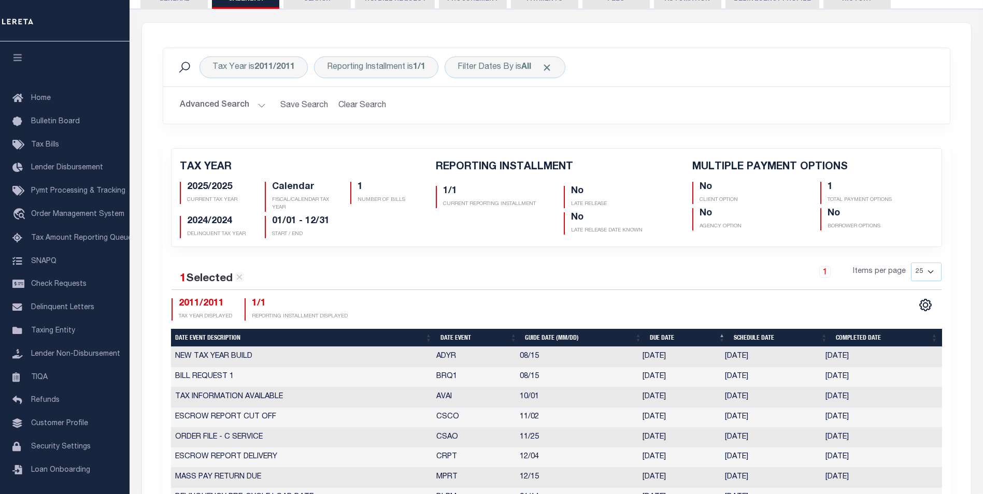
scroll to position [136, 0]
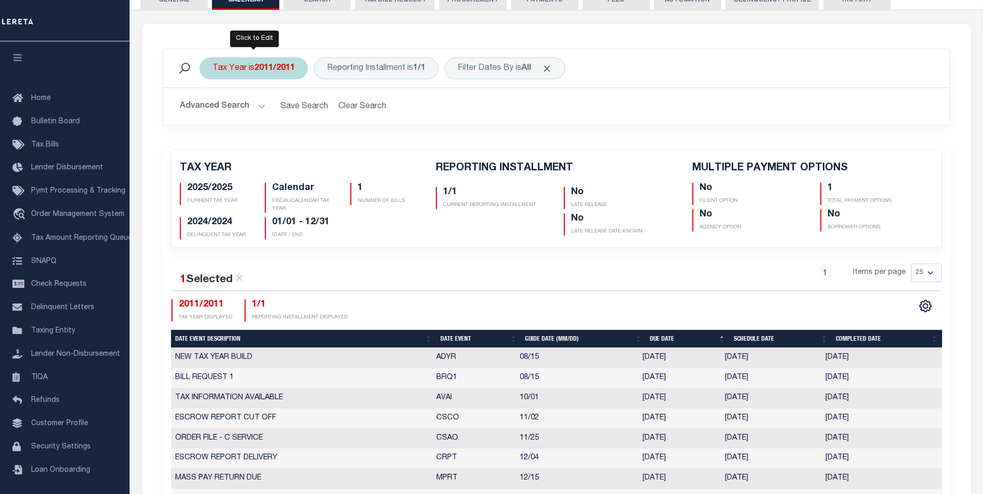
click at [291, 74] on div "Tax Year is 2011/2011" at bounding box center [254, 69] width 108 height 22
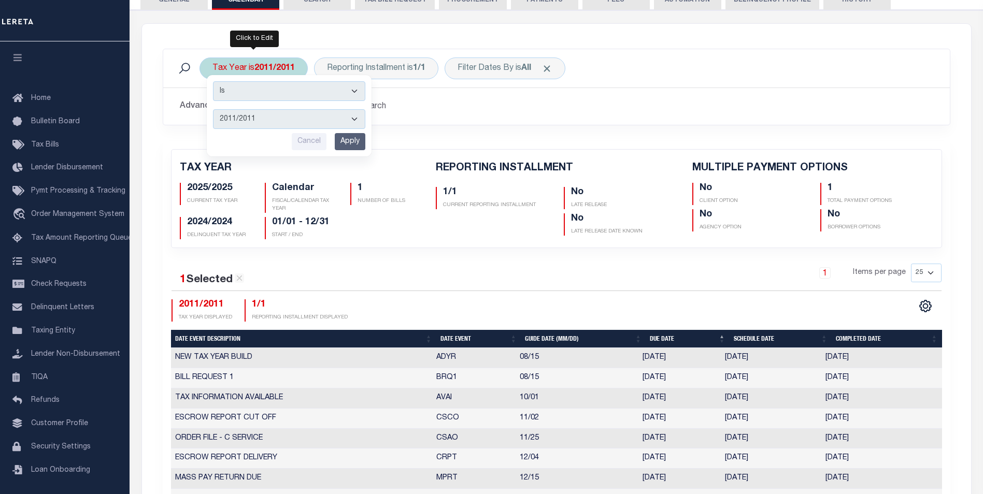
click at [355, 117] on select "2026/2026 2025/2025 2024/2024 2023/2023 2022/2022 2021/2021 2020/2020 2019/2019…" at bounding box center [289, 119] width 152 height 20
select select "2010/2010"
click at [213, 109] on select "2026/2026 2025/2025 2024/2024 2023/2023 2022/2022 2021/2021 2020/2020 2019/2019…" at bounding box center [289, 119] width 152 height 20
click at [352, 144] on input "Apply" at bounding box center [350, 141] width 31 height 17
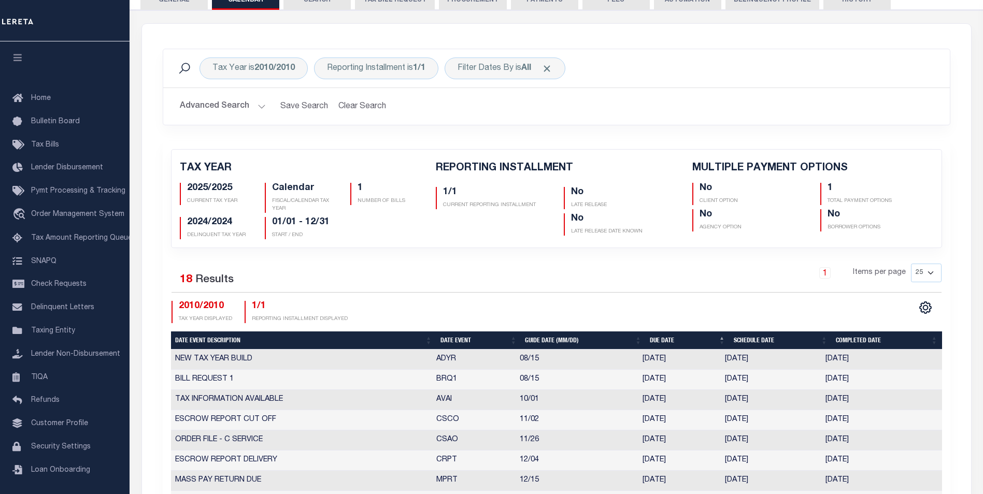
checkbox input "false"
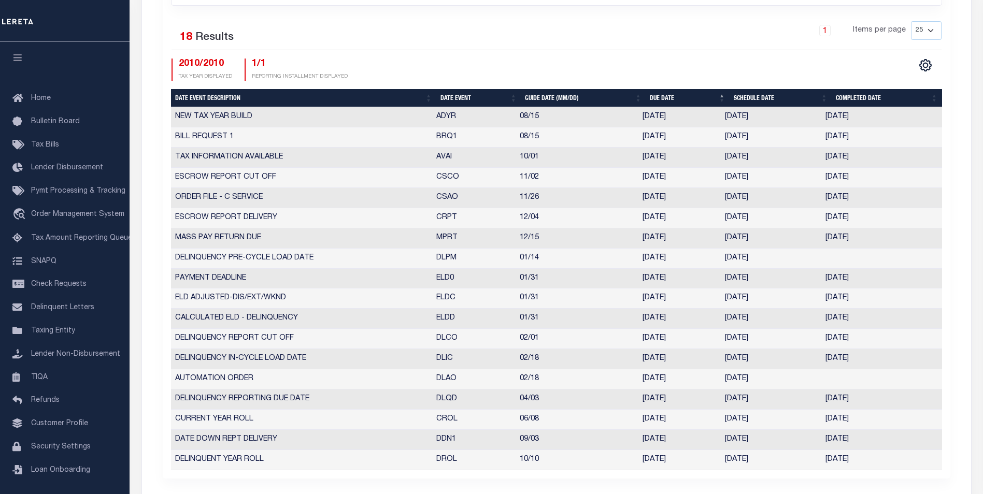
scroll to position [460, 0]
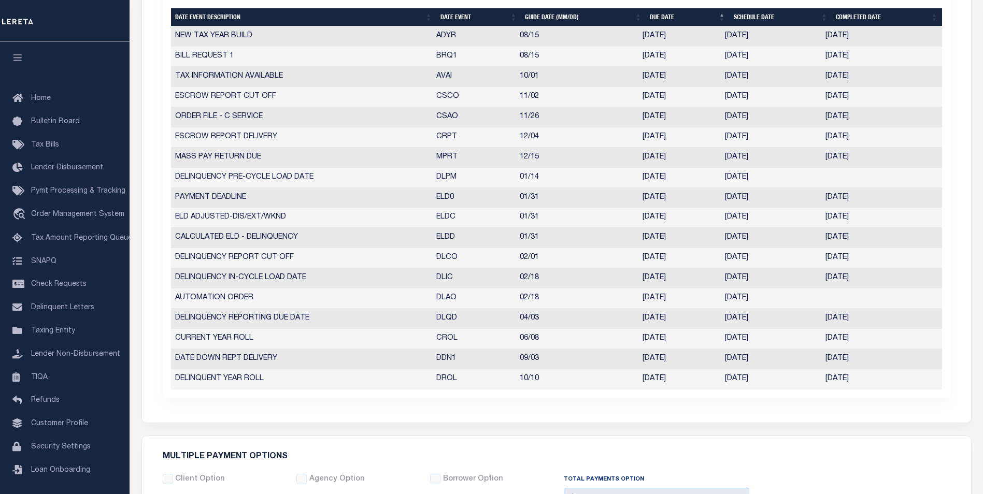
click at [751, 340] on td "06/08/2011" at bounding box center [771, 339] width 101 height 20
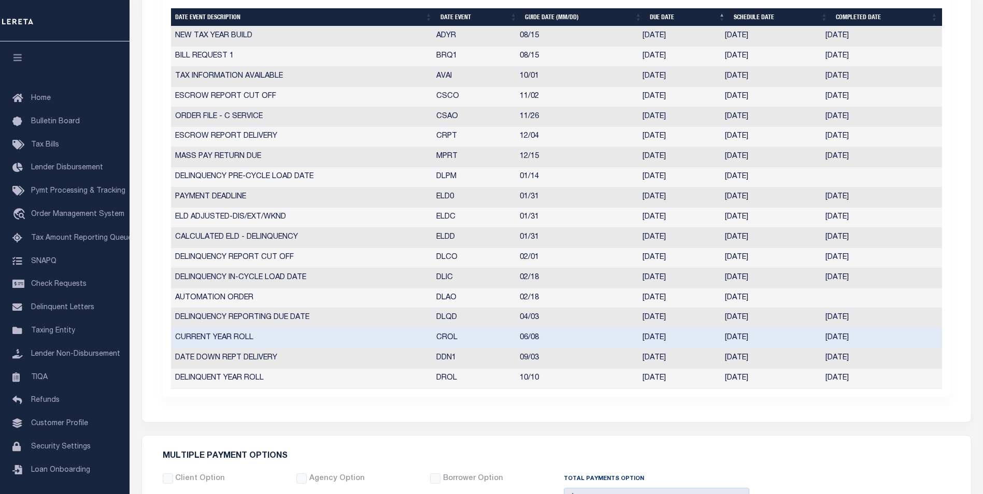
click at [751, 340] on td "06/08/2011" at bounding box center [771, 339] width 101 height 20
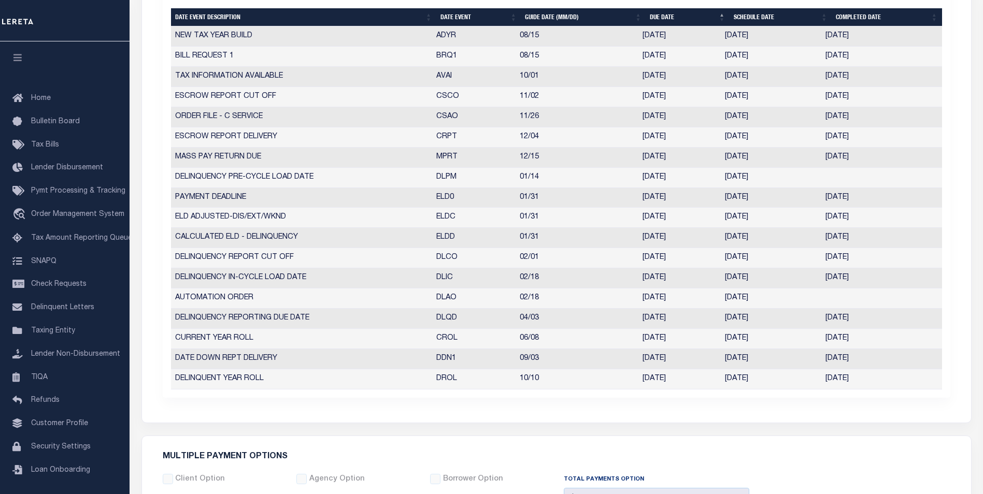
click at [740, 339] on td "06/08/2011" at bounding box center [771, 339] width 101 height 20
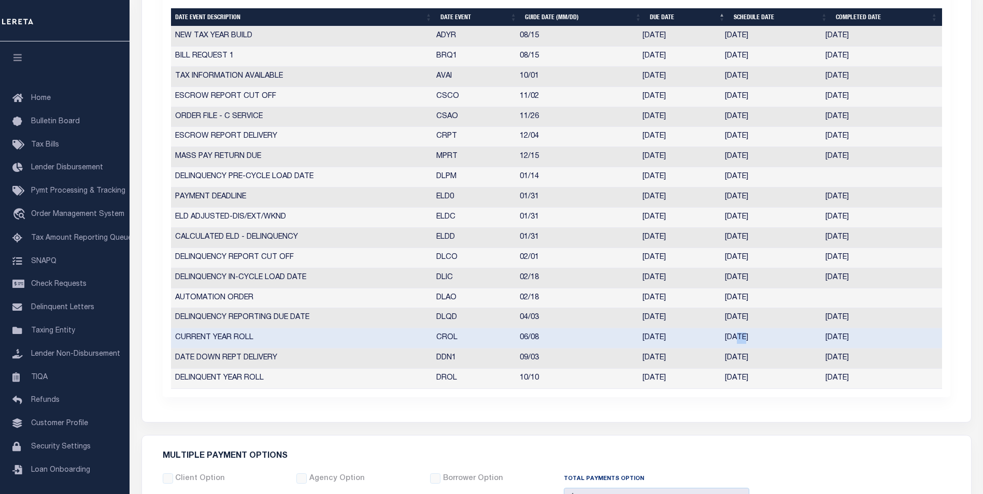
click at [740, 339] on td "06/08/2011" at bounding box center [771, 339] width 101 height 20
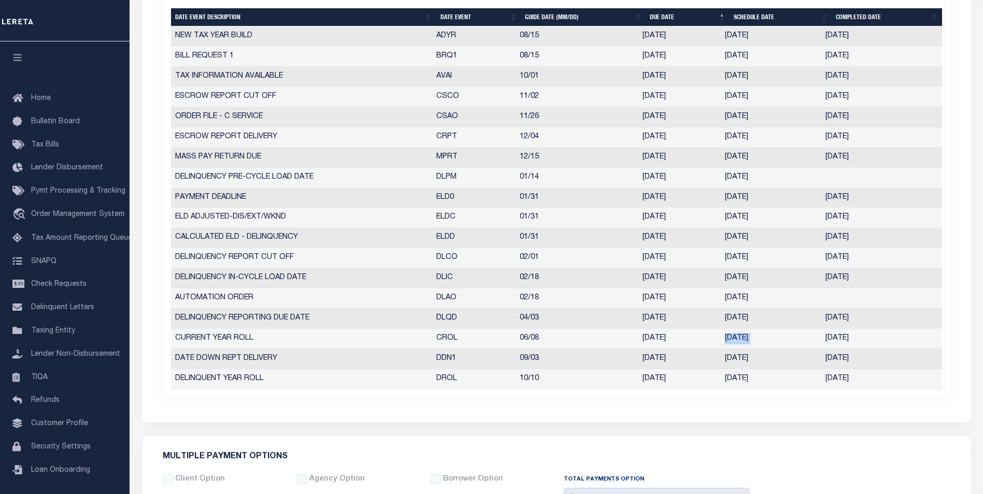
click at [740, 339] on td "06/08/2011" at bounding box center [771, 339] width 101 height 20
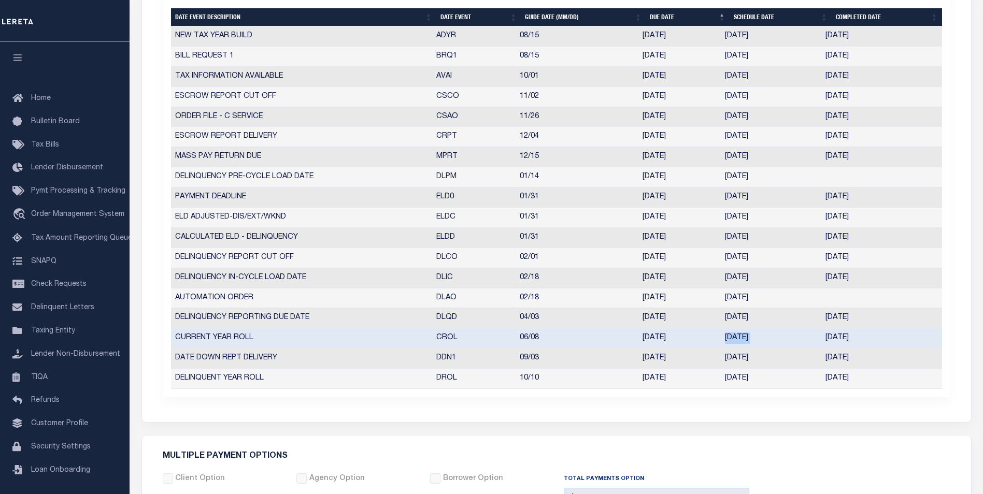
scroll to position [385, 0]
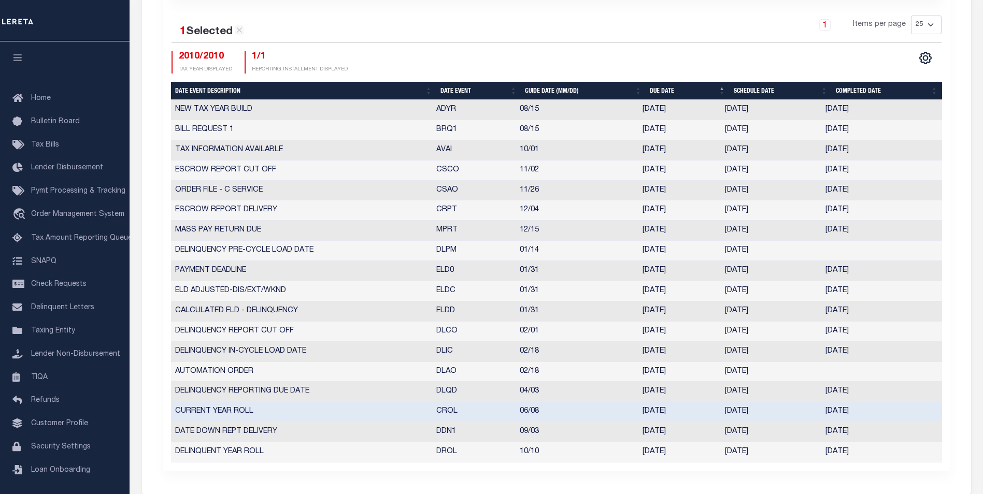
click at [214, 60] on span "2010/2010" at bounding box center [201, 56] width 45 height 9
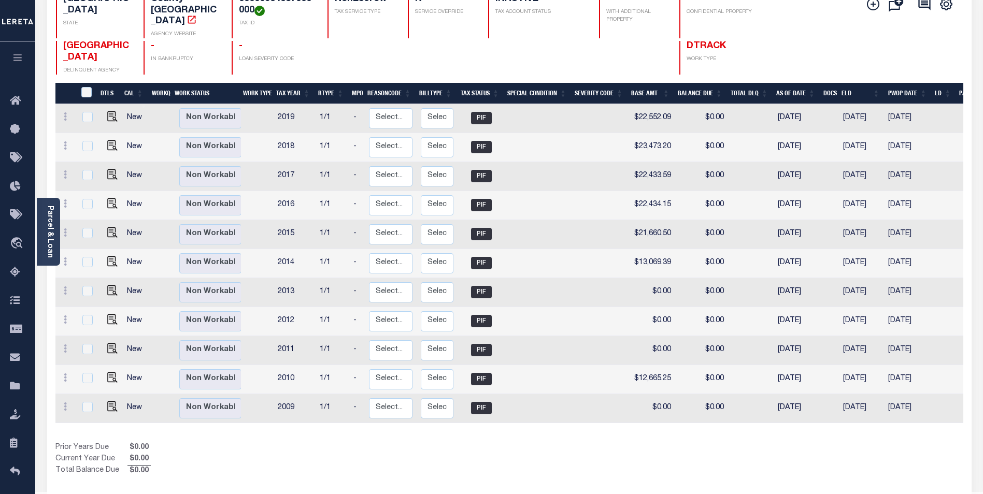
scroll to position [117, 0]
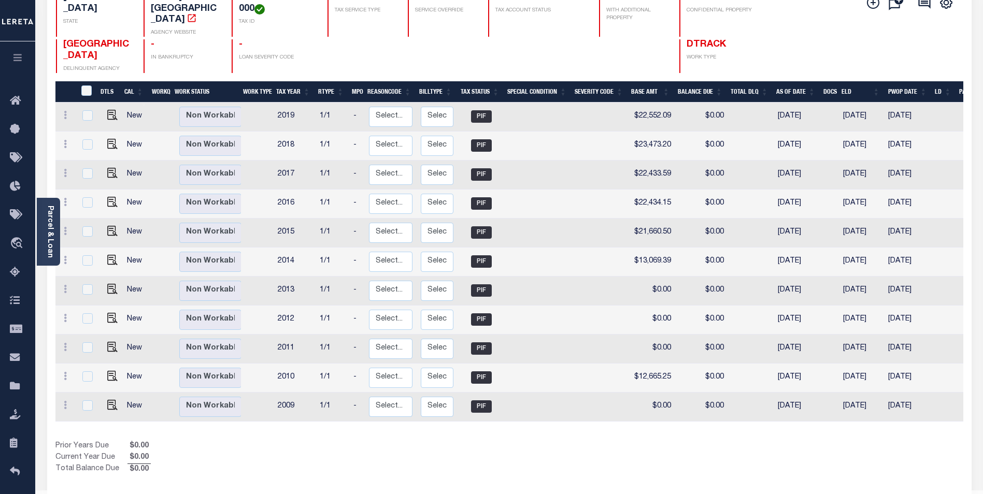
click at [287, 368] on td "2010" at bounding box center [295, 378] width 42 height 29
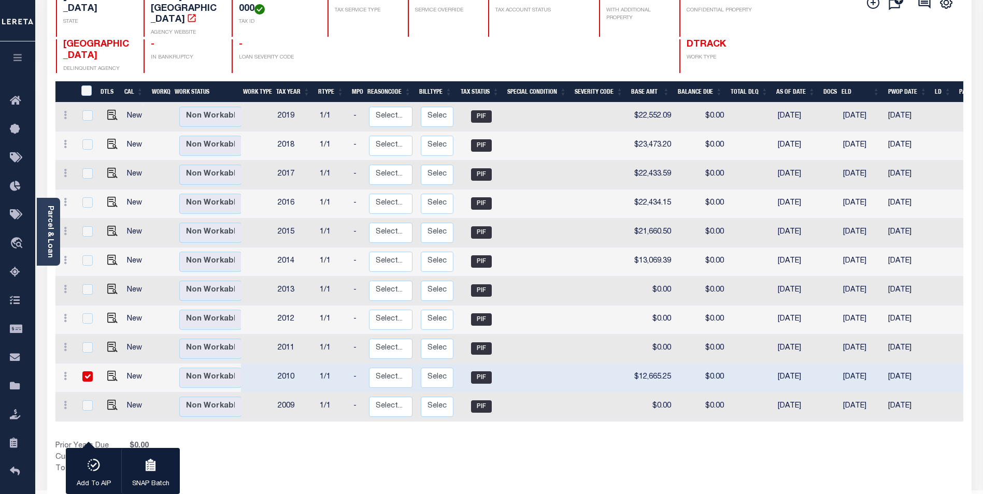
checkbox input "true"
click at [287, 368] on td "2010" at bounding box center [295, 378] width 42 height 29
checkbox input "false"
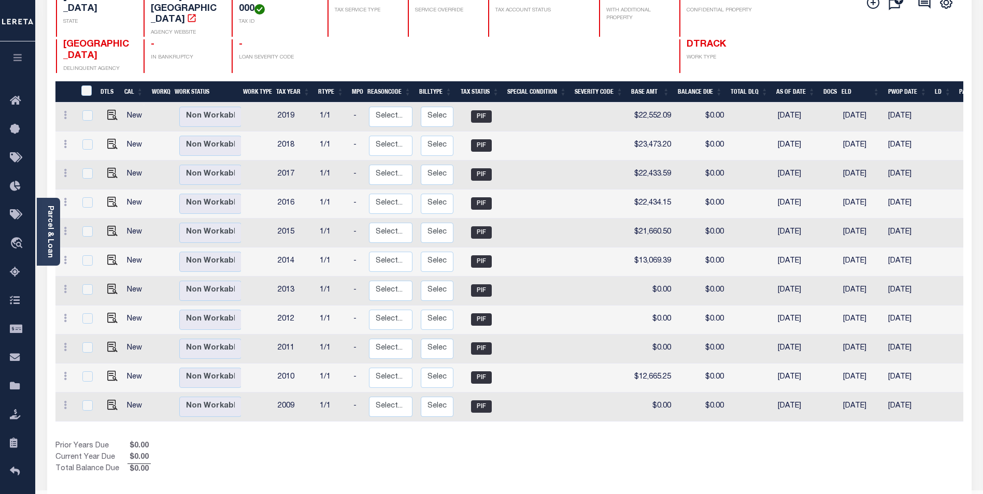
click at [43, 50] on div "1 Selected 11 Results 1 Items per page 25 50 100 TX N -" at bounding box center [509, 231] width 940 height 529
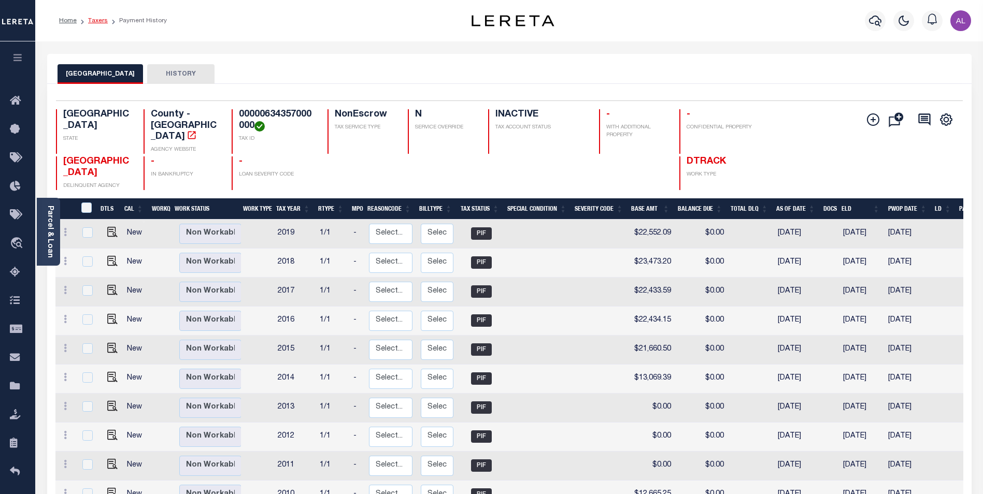
click at [99, 23] on link "Taxers" at bounding box center [98, 21] width 20 height 6
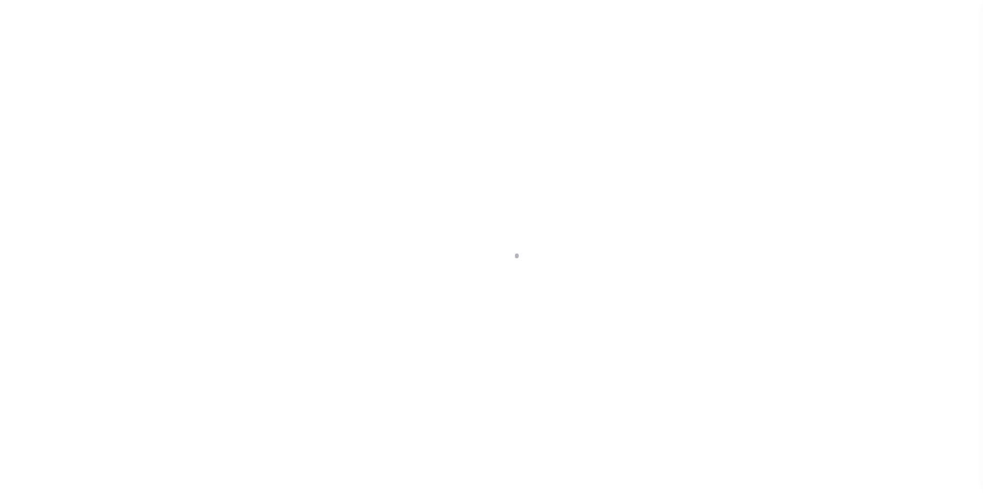
select select "False"
select select "4117"
select select "NonEscrow"
select select "[GEOGRAPHIC_DATA]"
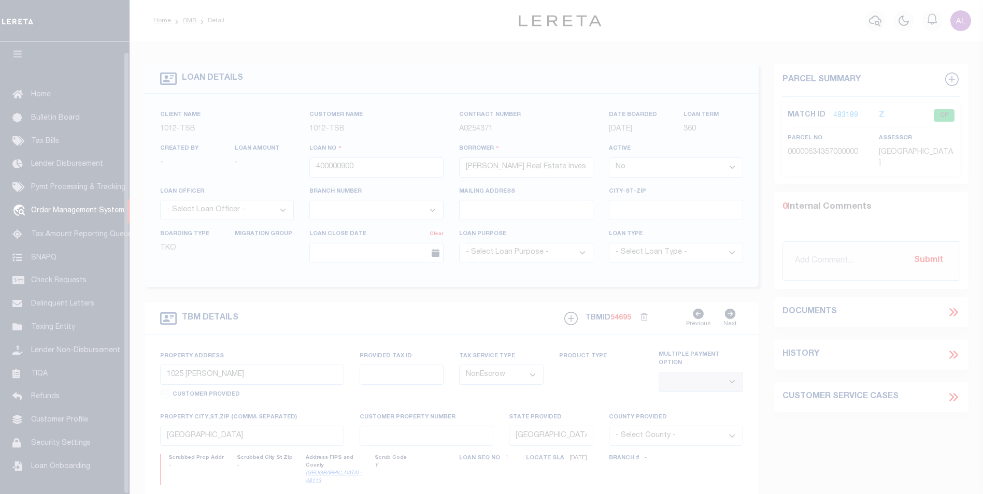
scroll to position [10, 0]
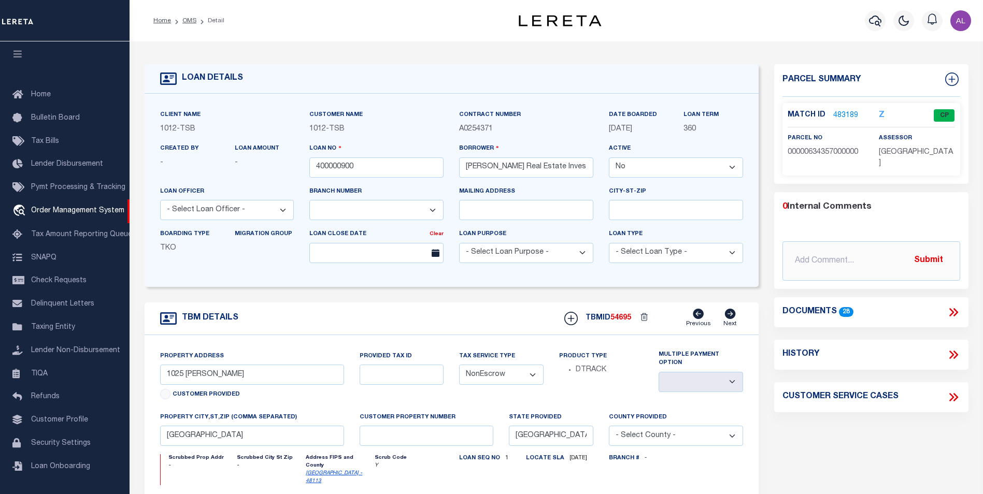
click at [624, 129] on span "[DATE]" at bounding box center [620, 128] width 23 height 7
click at [849, 112] on link "483189" at bounding box center [845, 115] width 25 height 11
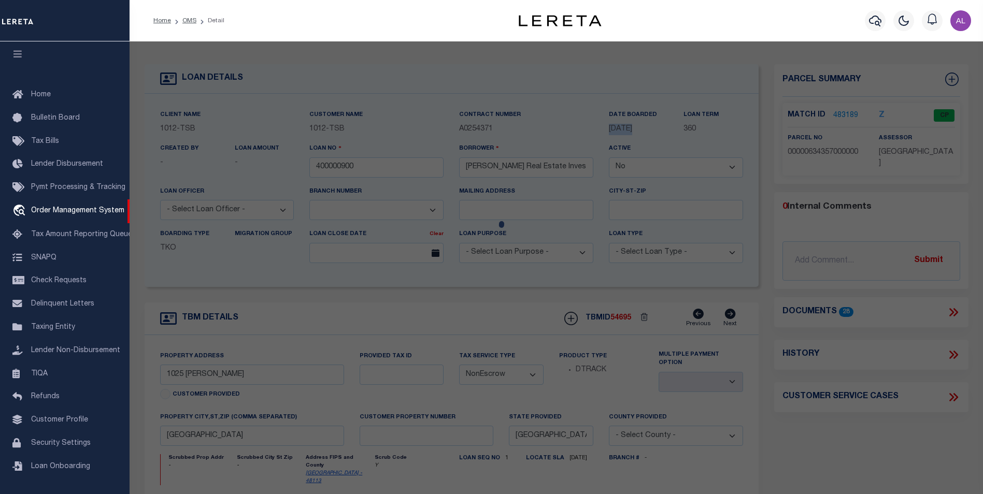
checkbox input "false"
select select "CP"
type input "SCRANTON HOLDINGS CORP"
type input "00000634357000000"
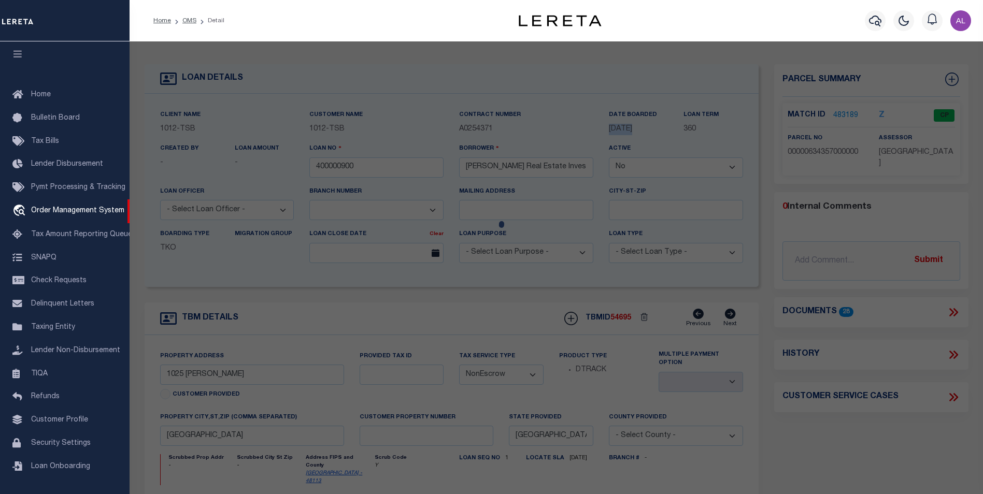
type input "1025 SLOCUM"
type input "DALLAS TX"
type textarea "[GEOGRAPHIC_DATA] 5 BLK 14/6844 PT LT 23 ;45X200 45FR LOT 22 INT201400200849 DD…"
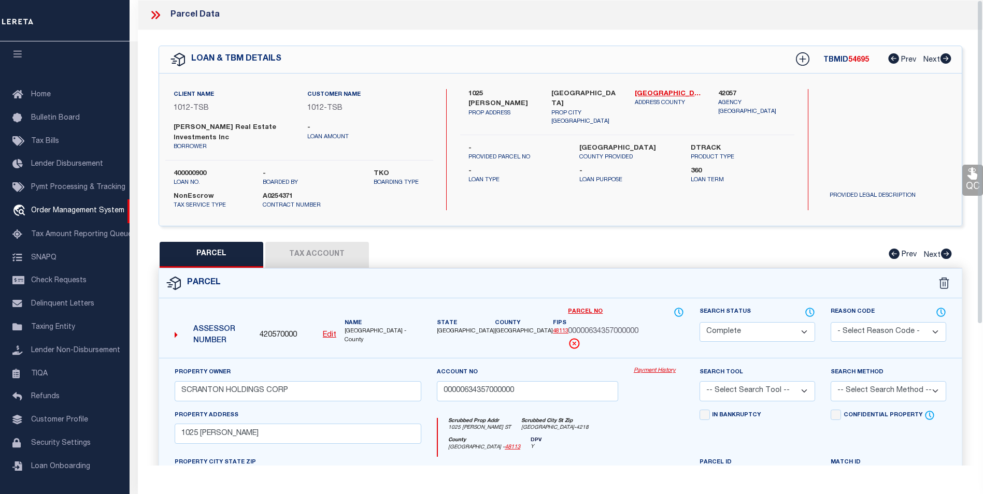
click at [644, 369] on link "Payment History" at bounding box center [659, 371] width 50 height 9
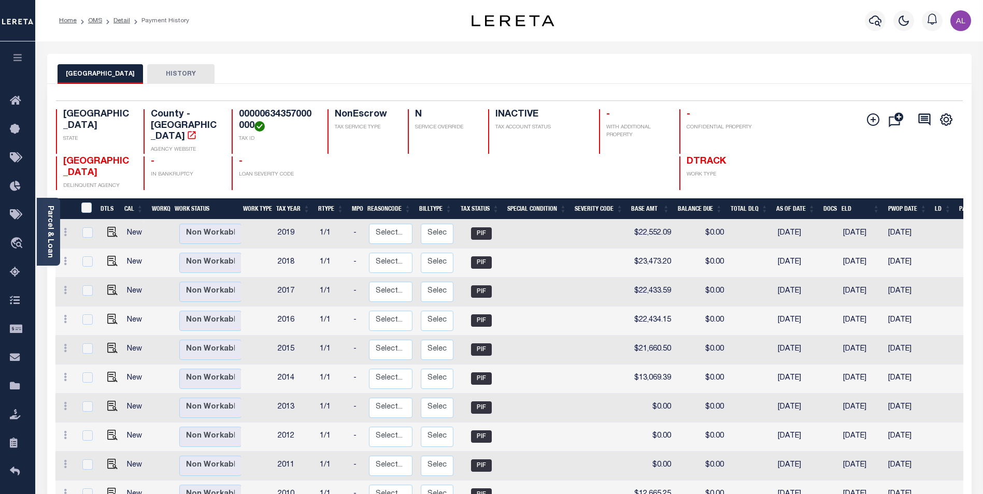
scroll to position [100, 0]
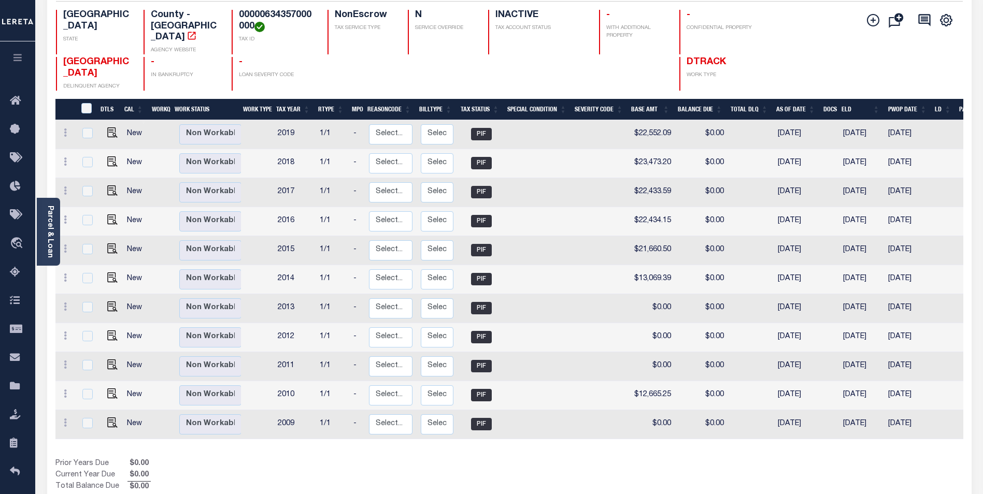
click at [287, 358] on td "2011" at bounding box center [295, 366] width 42 height 29
checkbox input "true"
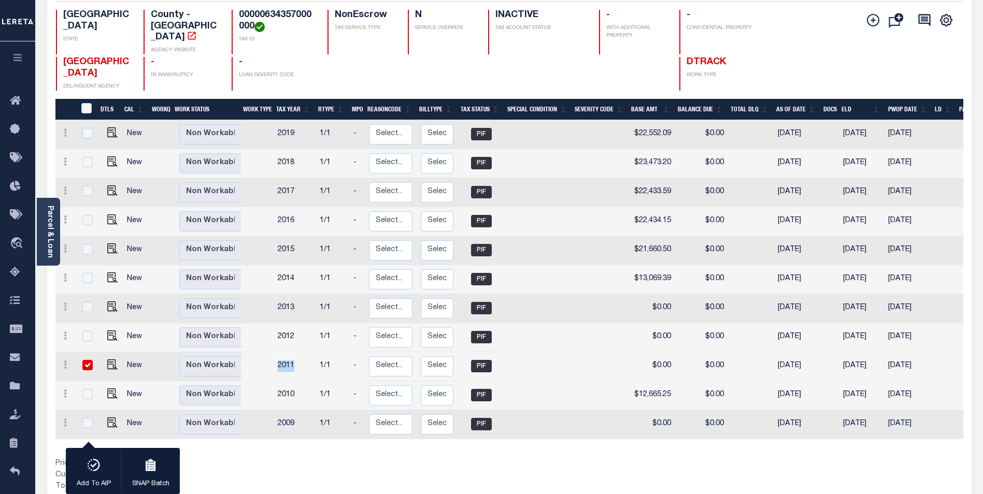
click at [287, 358] on td "2011" at bounding box center [295, 366] width 42 height 29
checkbox input "false"
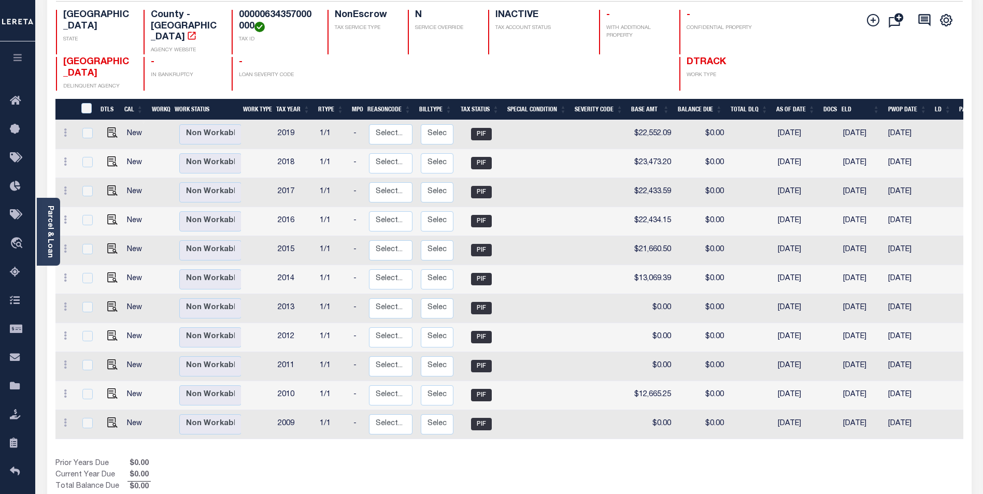
click at [284, 386] on td "2010" at bounding box center [295, 395] width 42 height 29
checkbox input "true"
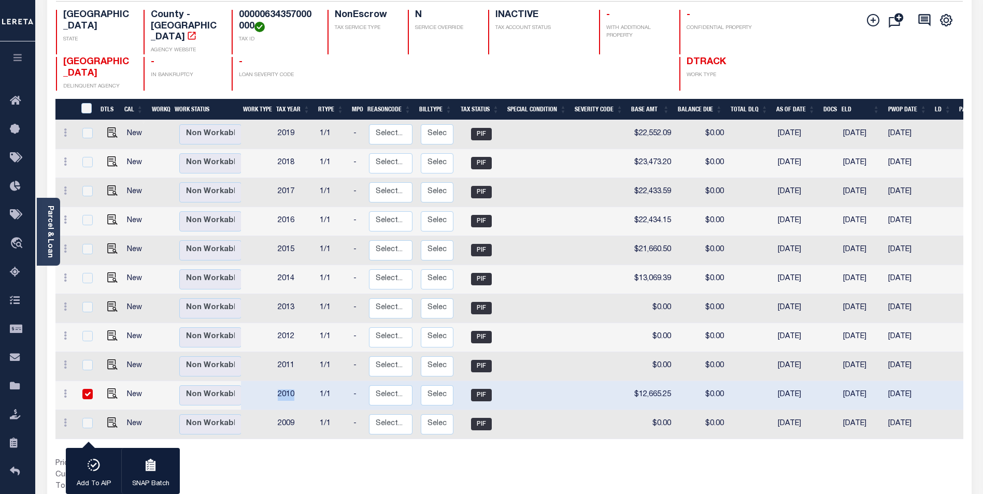
click at [284, 386] on td "2010" at bounding box center [295, 395] width 42 height 29
checkbox input "false"
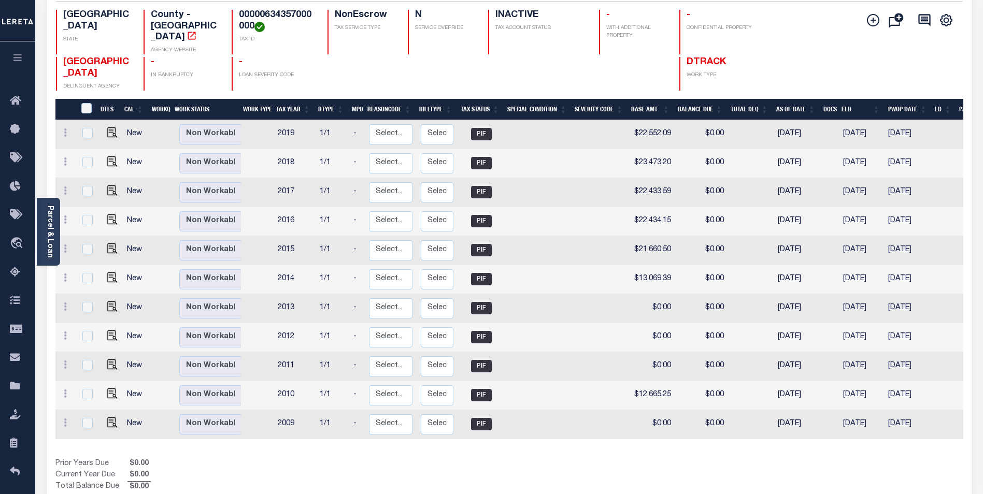
click at [290, 417] on td "2009" at bounding box center [295, 425] width 42 height 29
checkbox input "true"
click at [290, 417] on td "2009" at bounding box center [295, 425] width 42 height 29
checkbox input "false"
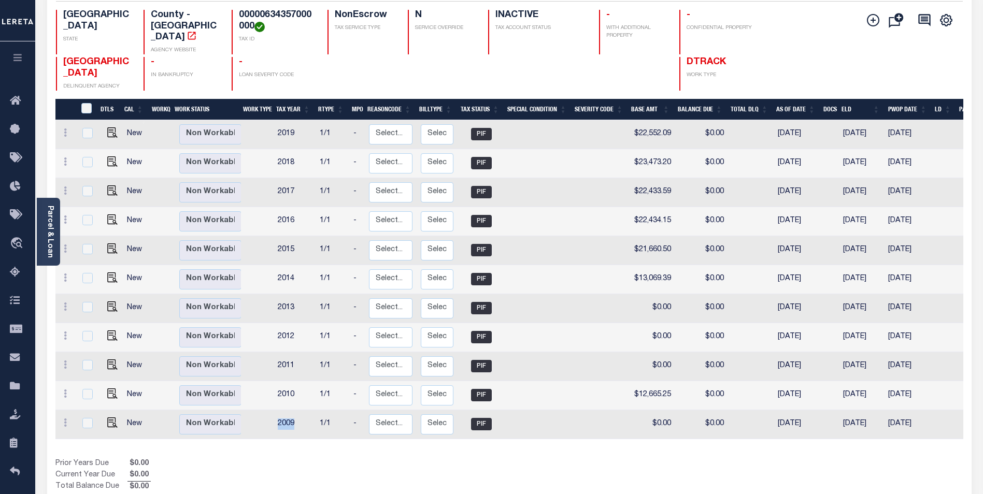
checkbox input "false"
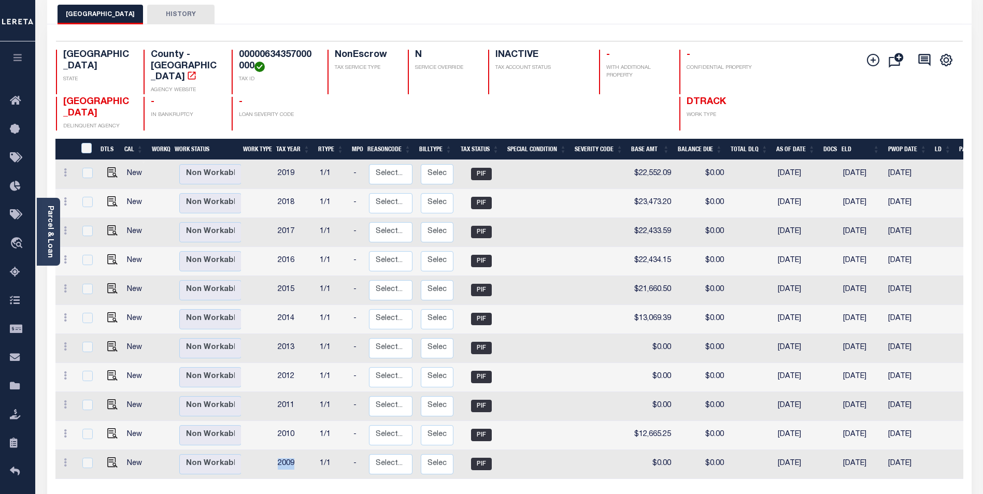
scroll to position [63, 0]
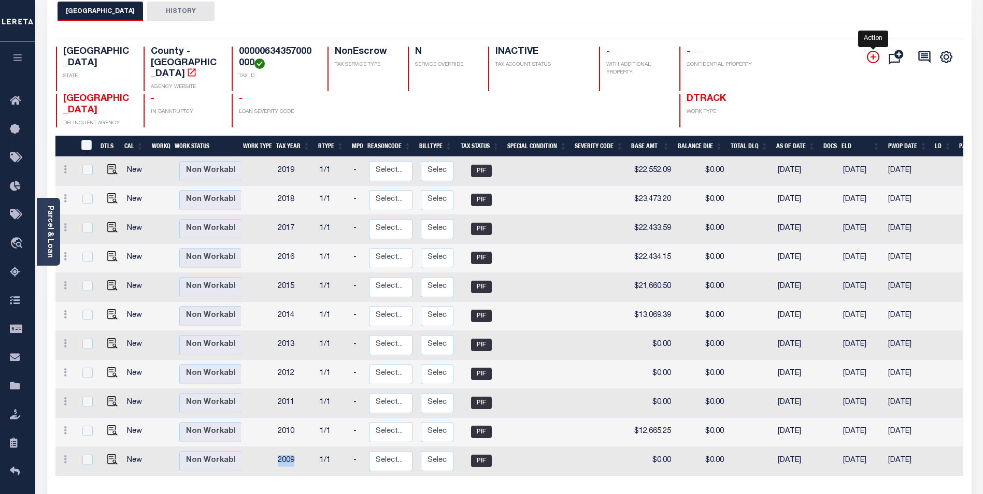
click at [874, 59] on icon "" at bounding box center [873, 57] width 12 height 12
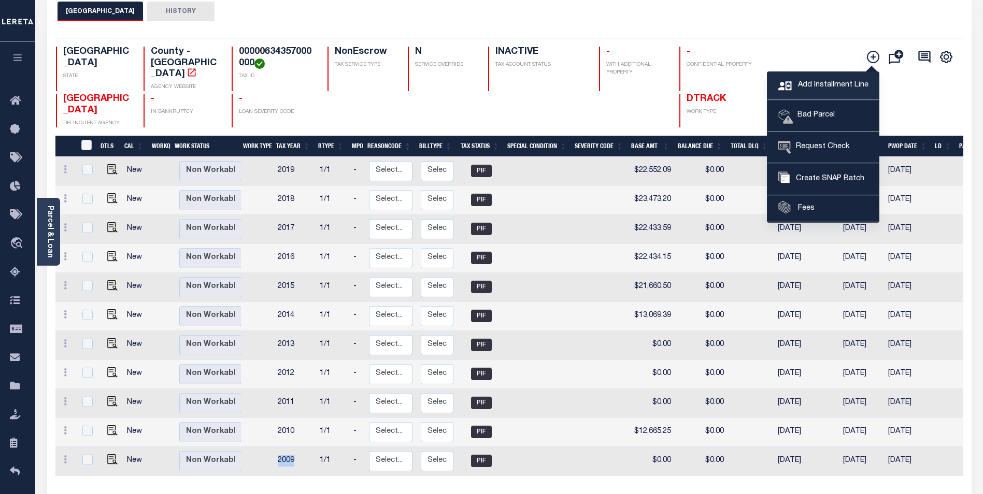
click at [838, 80] on span "Add Installment Line" at bounding box center [832, 85] width 73 height 11
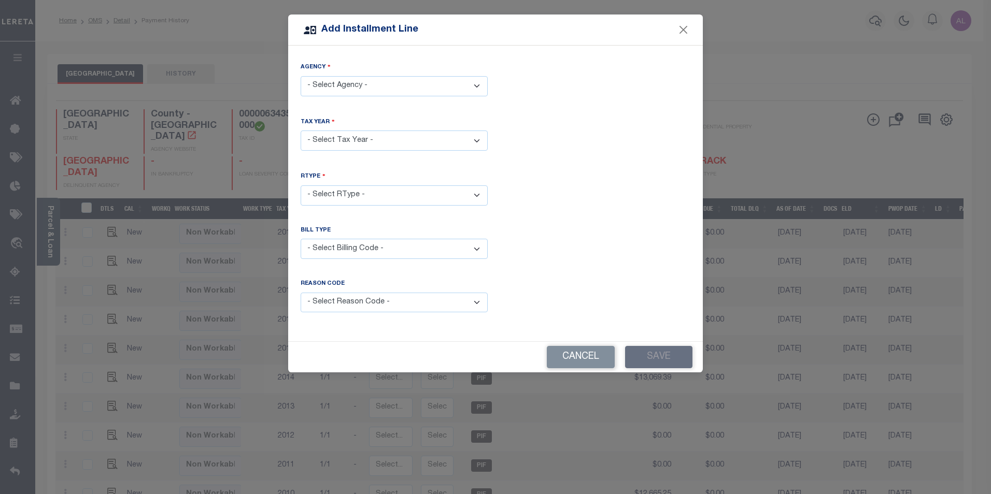
click at [435, 91] on select "- Select Agency - DALLAS COUNTY - County" at bounding box center [394, 86] width 187 height 20
select select "4811300000"
click at [301, 76] on select "- Select Agency - DALLAS COUNTY - County" at bounding box center [394, 86] width 187 height 20
click at [414, 135] on select "- Select Year - 2005 2006 2007 2008 2009 2010 2011 2012 2013 2014 2015 2016 201…" at bounding box center [394, 141] width 187 height 20
select select "2007"
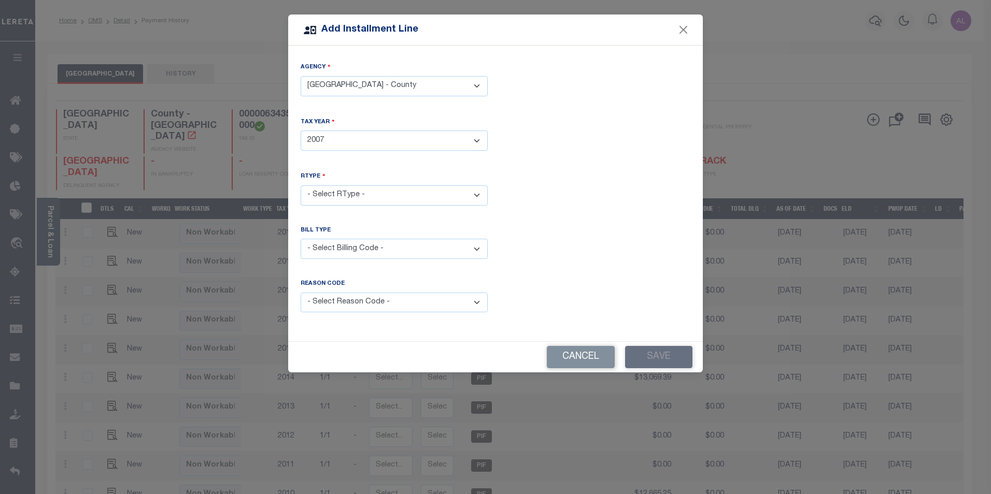
click at [301, 131] on select "- Select Year - 2005 2006 2007 2008 2009 2010 2011 2012 2013 2014 2015 2016 201…" at bounding box center [394, 141] width 187 height 20
click at [414, 193] on select "- Select RType - 1/1" at bounding box center [394, 196] width 187 height 20
select select "0"
click at [301, 186] on select "- Select RType - 1/1" at bounding box center [394, 196] width 187 height 20
click at [359, 249] on select "- Select Billing Code - Regular Delinquent Supplemental Corrected/Adjusted Bill…" at bounding box center [394, 249] width 187 height 20
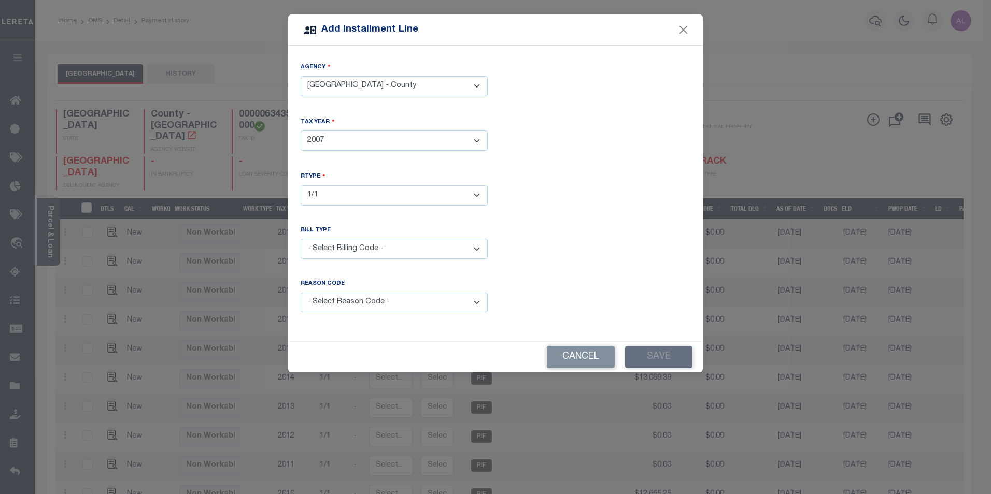
select select "1"
click at [301, 239] on select "- Select Billing Code - Regular Delinquent Supplemental Corrected/Adjusted Bill…" at bounding box center [394, 249] width 187 height 20
click at [341, 302] on select "- Select Reason Code - Payment Reversal Taxable Value Change Assessment Change …" at bounding box center [394, 303] width 187 height 20
select select "2"
click at [301, 293] on select "- Select Reason Code - Payment Reversal Taxable Value Change Assessment Change …" at bounding box center [394, 303] width 187 height 20
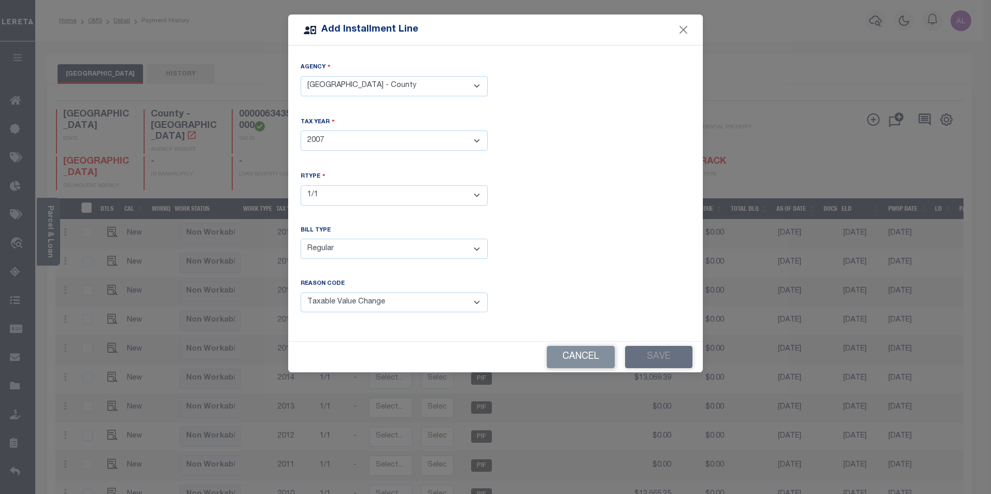
click at [559, 269] on div "Bill Type - Select Billing Code - Regular Delinquent Supplemental Corrected/Adj…" at bounding box center [495, 251] width 405 height 49
click at [666, 376] on div "Add Installment Line Agency - Select Agency - DALLAS COUNTY - County Tax Year -…" at bounding box center [495, 247] width 991 height 494
click at [602, 283] on div "Reason Code is required" at bounding box center [597, 302] width 203 height 45
select select "4811300000"
select select "2007"
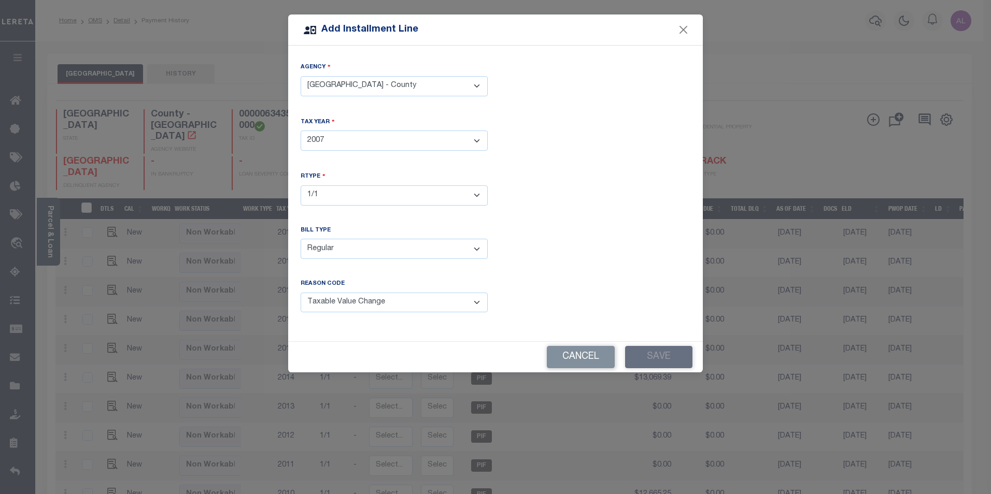
select select "0"
select select "1"
select select "2"
